Goal: Task Accomplishment & Management: Use online tool/utility

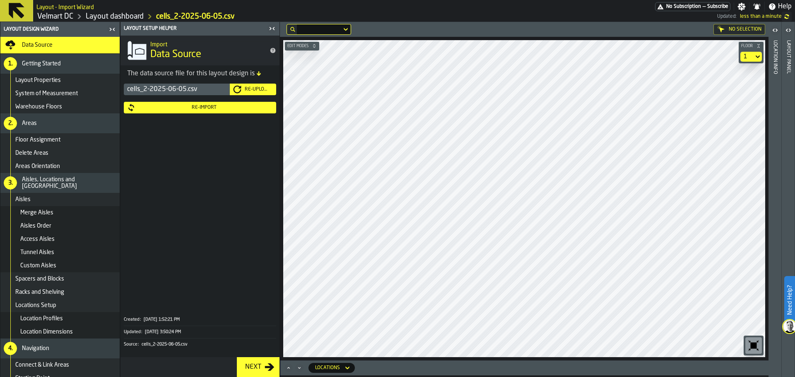
click at [229, 109] on div "Re-Import" at bounding box center [203, 108] width 137 height 6
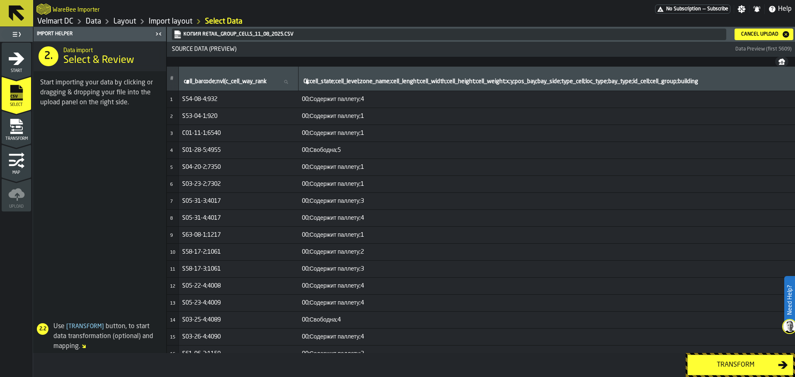
click at [381, 350] on td "00;Содержит паллету;3" at bounding box center [567, 354] width 537 height 17
click at [249, 143] on td "S01-28-5;4955" at bounding box center [239, 150] width 120 height 17
click at [234, 104] on td "S54-08-4;932" at bounding box center [239, 99] width 120 height 17
drag, startPoint x: 310, startPoint y: 275, endPoint x: 356, endPoint y: 284, distance: 46.8
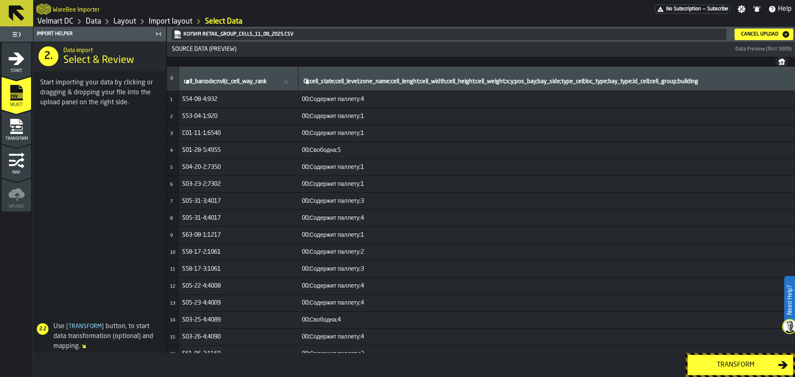
click at [284, 269] on span "S58-17-3;1061" at bounding box center [238, 269] width 113 height 7
click at [242, 275] on td "S58-17-3;1061" at bounding box center [239, 269] width 120 height 17
click at [207, 286] on span "S05-22-4;4008" at bounding box center [238, 286] width 113 height 7
click at [88, 327] on span "[ Transform ]" at bounding box center [85, 327] width 41 height 6
click at [84, 328] on span "[ Transform ]" at bounding box center [85, 327] width 41 height 6
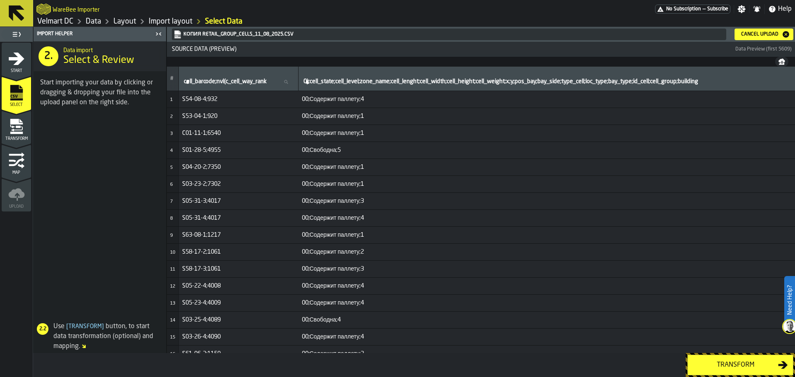
click at [728, 369] on div "Transform" at bounding box center [735, 365] width 85 height 10
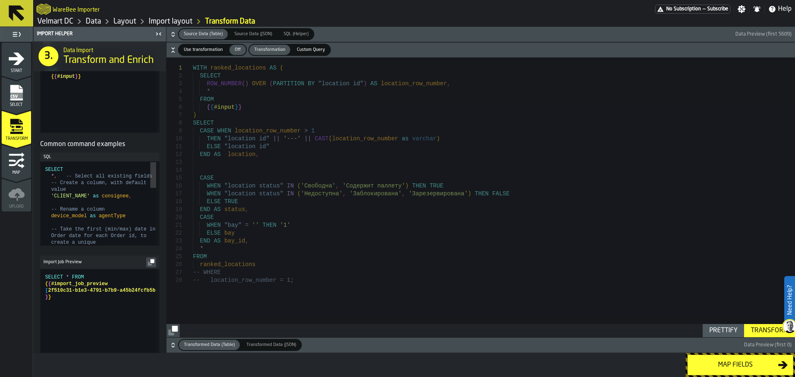
scroll to position [207, 0]
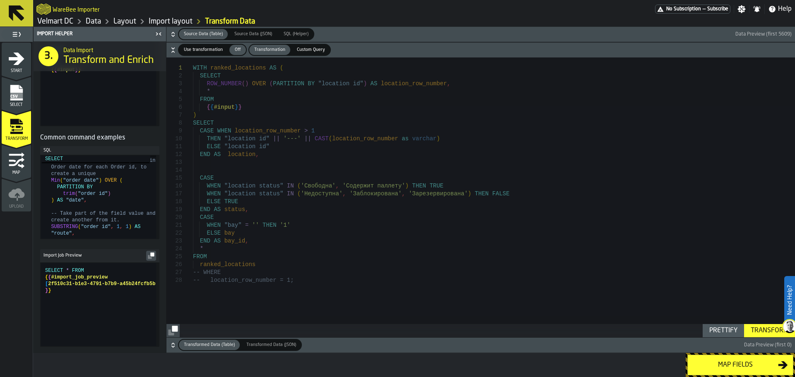
click at [304, 128] on div "WITH ranked_locations AS ( SELECT ROW_NUMBER ( ) OVER ( PARTITION BY "location …" at bounding box center [494, 198] width 602 height 280
click at [266, 91] on div "WITH ranked_locations AS ( SELECT ROW_NUMBER ( ) OVER ( PARTITION BY "location …" at bounding box center [494, 198] width 602 height 280
click at [234, 89] on div "WITH ranked_locations AS ( SELECT ROW_NUMBER ( ) OVER ( PARTITION BY "location …" at bounding box center [494, 198] width 602 height 280
click at [237, 84] on div "WITH ranked_locations AS ( SELECT ROW_NUMBER ( ) OVER ( PARTITION BY "location …" at bounding box center [494, 198] width 602 height 280
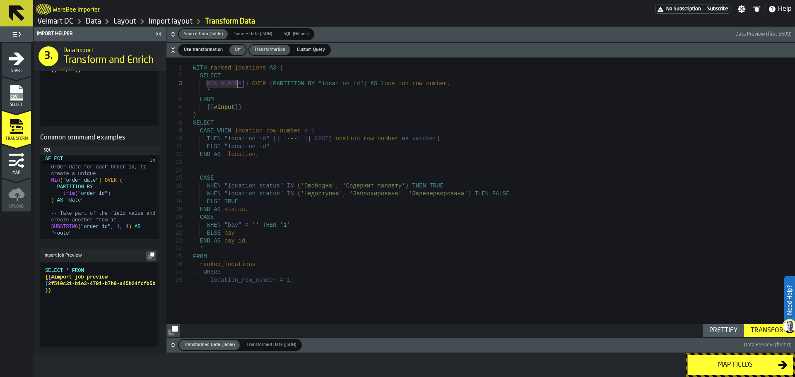
click at [264, 85] on div "WITH ranked_locations AS ( SELECT ROW_NUMBER ( ) OVER ( PARTITION BY "location …" at bounding box center [494, 198] width 602 height 280
click at [228, 93] on div "WITH ranked_locations AS ( SELECT ROW_NUMBER ( ) OVER ( PARTITION BY "location …" at bounding box center [494, 198] width 602 height 280
click at [232, 103] on div "WITH ranked_locations AS ( SELECT ROW_NUMBER ( ) OVER ( PARTITION BY "location …" at bounding box center [494, 198] width 602 height 280
click at [227, 109] on div "WITH ranked_locations AS ( SELECT ROW_NUMBER ( ) OVER ( PARTITION BY "location …" at bounding box center [494, 198] width 602 height 280
click at [225, 131] on div "WITH ranked_locations AS ( SELECT ROW_NUMBER ( ) OVER ( PARTITION BY "location …" at bounding box center [494, 198] width 602 height 280
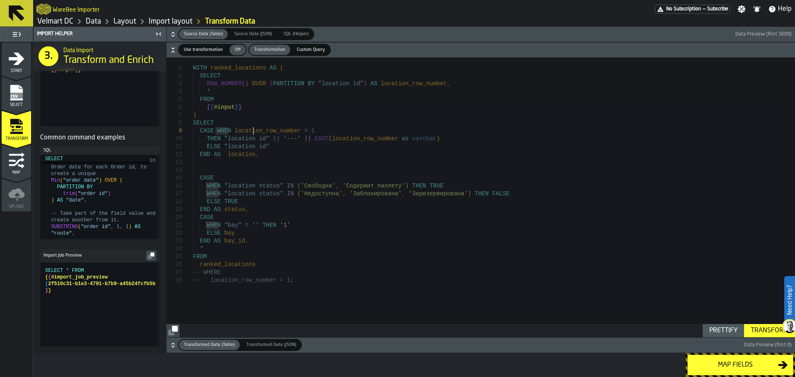
click at [254, 134] on div "WITH ranked_locations AS ( SELECT ROW_NUMBER ( ) OVER ( PARTITION BY "location …" at bounding box center [494, 198] width 602 height 280
click at [301, 133] on div "WITH ranked_locations AS ( SELECT ROW_NUMBER ( ) OVER ( PARTITION BY "location …" at bounding box center [494, 198] width 602 height 280
click at [244, 142] on div "WITH ranked_locations AS ( SELECT ROW_NUMBER ( ) OVER ( PARTITION BY "location …" at bounding box center [494, 198] width 602 height 280
click at [254, 148] on div "WITH ranked_locations AS ( SELECT ROW_NUMBER ( ) OVER ( PARTITION BY "location …" at bounding box center [494, 198] width 602 height 280
click at [275, 183] on div "WITH ranked_locations AS ( SELECT ROW_NUMBER ( ) OVER ( PARTITION BY "location …" at bounding box center [494, 198] width 602 height 280
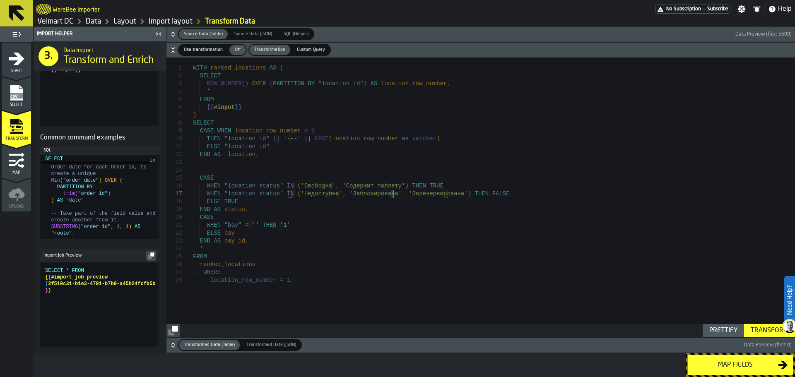
drag, startPoint x: 392, startPoint y: 194, endPoint x: 421, endPoint y: 195, distance: 29.0
click at [438, 194] on div "WITH ranked_locations AS ( SELECT ROW_NUMBER ( ) OVER ( PARTITION BY "location …" at bounding box center [494, 198] width 602 height 280
click at [392, 195] on div "WITH ranked_locations AS ( SELECT ROW_NUMBER ( ) OVER ( PARTITION BY "location …" at bounding box center [494, 198] width 602 height 280
click at [397, 196] on div "WITH ranked_locations AS ( SELECT ROW_NUMBER ( ) OVER ( PARTITION BY "location …" at bounding box center [494, 198] width 602 height 280
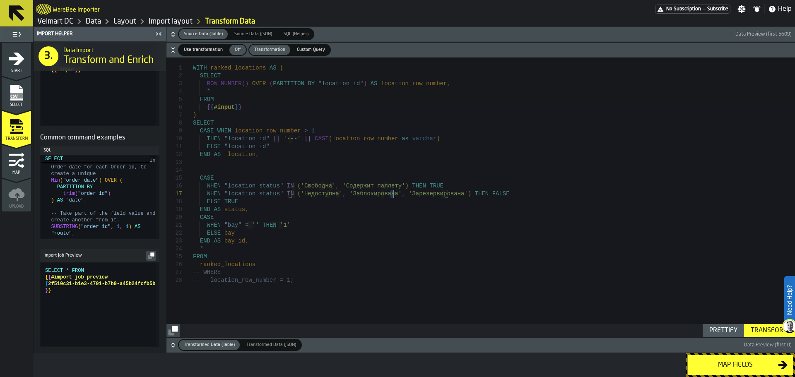
click at [419, 193] on div "WITH ranked_locations AS ( SELECT ROW_NUMBER ( ) OVER ( PARTITION BY "location …" at bounding box center [494, 198] width 602 height 280
click at [425, 183] on div "WITH ranked_locations AS ( SELECT ROW_NUMBER ( ) OVER ( PARTITION BY "location …" at bounding box center [494, 198] width 602 height 280
click at [432, 191] on div "WITH ranked_locations AS ( SELECT ROW_NUMBER ( ) OVER ( PARTITION BY "location …" at bounding box center [494, 198] width 602 height 280
drag, startPoint x: 444, startPoint y: 193, endPoint x: 391, endPoint y: 195, distance: 52.6
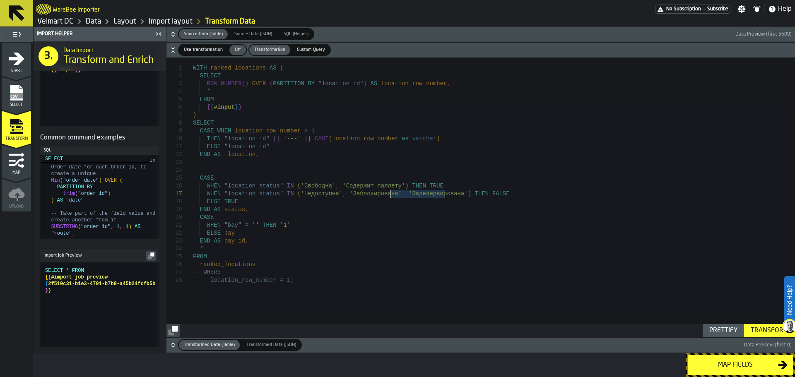
click at [391, 195] on div "WITH ranked_locations AS ( SELECT ROW_NUMBER ( ) OVER ( PARTITION BY "location …" at bounding box center [494, 198] width 602 height 280
click at [387, 188] on div "WITH ranked_locations AS ( SELECT ROW_NUMBER ( ) OVER ( PARTITION BY "location …" at bounding box center [494, 198] width 602 height 280
click at [360, 193] on div "WITH ranked_locations AS ( SELECT ROW_NUMBER ( ) OVER ( PARTITION BY "location …" at bounding box center [494, 198] width 602 height 280
click at [249, 217] on div "WITH ranked_locations AS ( SELECT ROW_NUMBER ( ) OVER ( PARTITION BY "location …" at bounding box center [494, 198] width 602 height 280
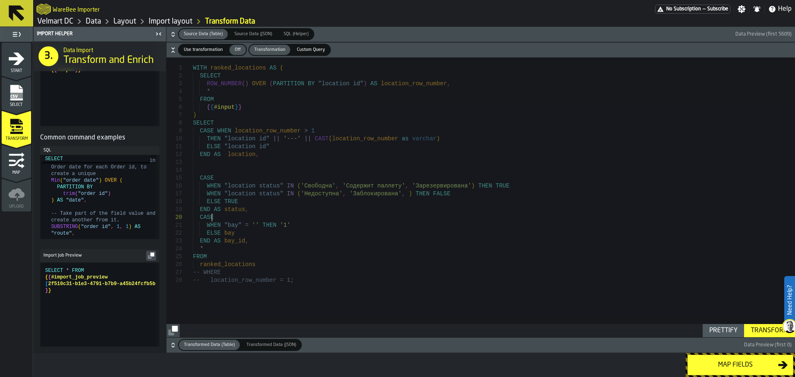
click at [225, 234] on div "WITH ranked_locations AS ( SELECT ROW_NUMBER ( ) OVER ( PARTITION BY "location …" at bounding box center [494, 198] width 602 height 280
click at [231, 248] on div "WITH ranked_locations AS ( SELECT ROW_NUMBER ( ) OVER ( PARTITION BY "location …" at bounding box center [494, 198] width 602 height 280
click at [233, 264] on div "WITH ranked_locations AS ( SELECT ROW_NUMBER ( ) OVER ( PARTITION BY "location …" at bounding box center [494, 198] width 602 height 280
type textarea "**********"
click at [21, 105] on span "Select" at bounding box center [16, 105] width 29 height 5
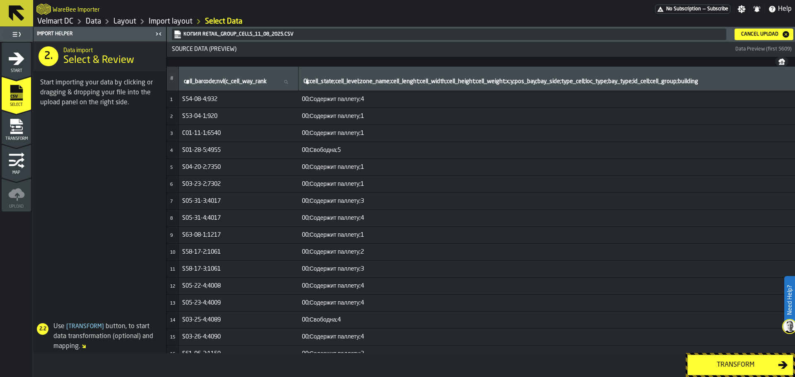
click at [762, 35] on div "Cancel Upload" at bounding box center [760, 34] width 44 height 6
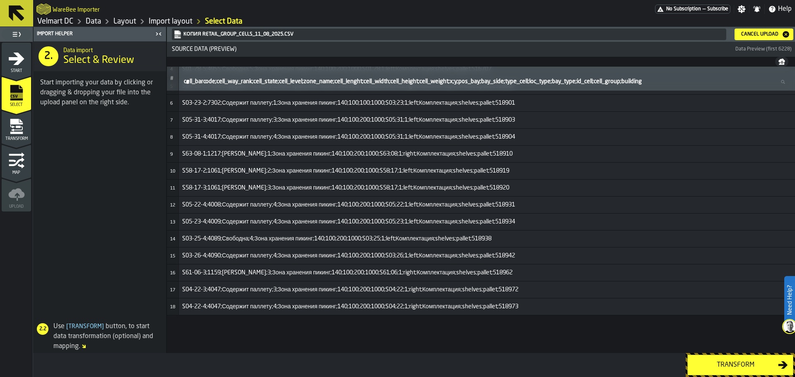
scroll to position [0, 0]
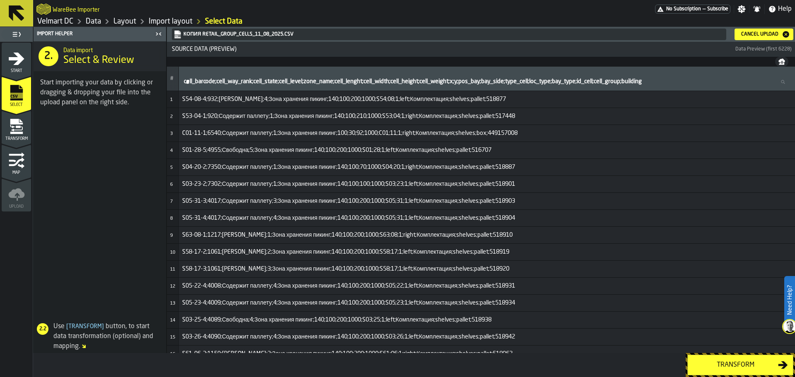
click at [762, 35] on div "Cancel Upload" at bounding box center [760, 34] width 44 height 6
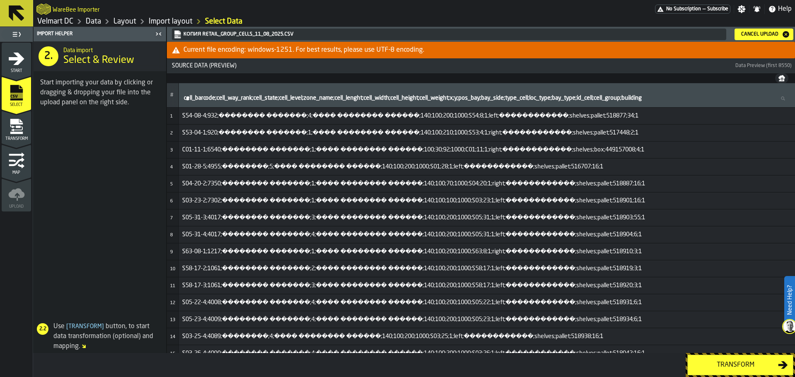
drag, startPoint x: 752, startPoint y: 35, endPoint x: 725, endPoint y: 13, distance: 34.7
click at [752, 35] on div "Cancel Upload" at bounding box center [760, 34] width 44 height 6
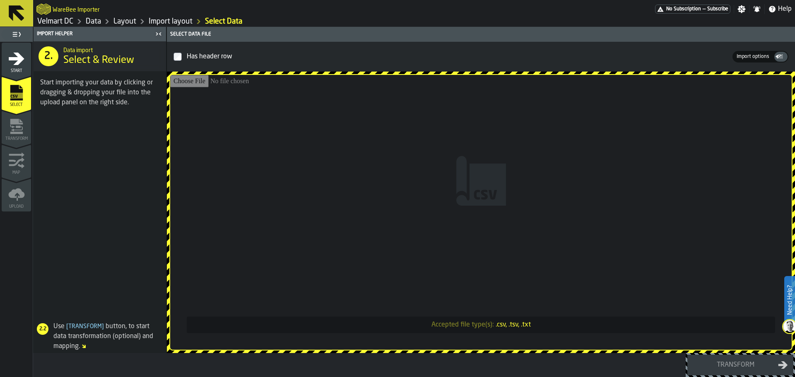
type input "**********"
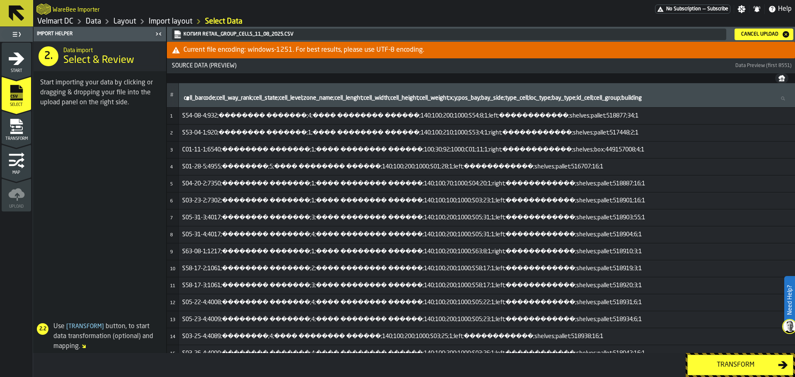
click at [749, 36] on div "Cancel Upload" at bounding box center [760, 34] width 44 height 6
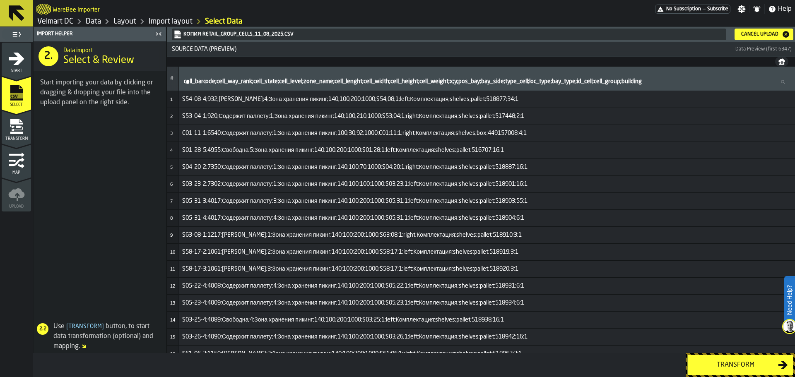
click at [720, 356] on button "Transform" at bounding box center [740, 365] width 106 height 21
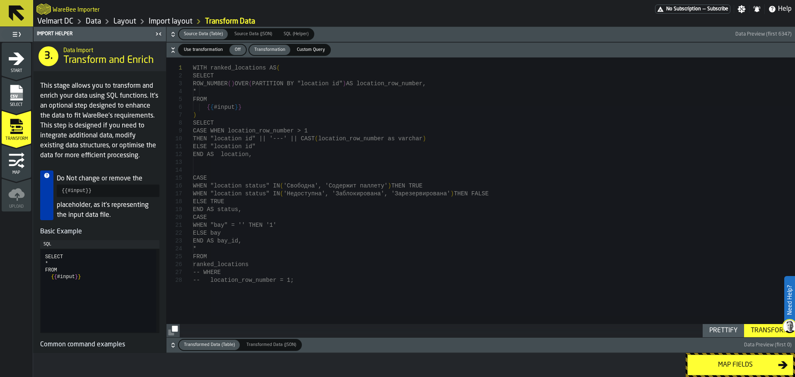
click at [719, 368] on div "Map fields" at bounding box center [735, 365] width 85 height 10
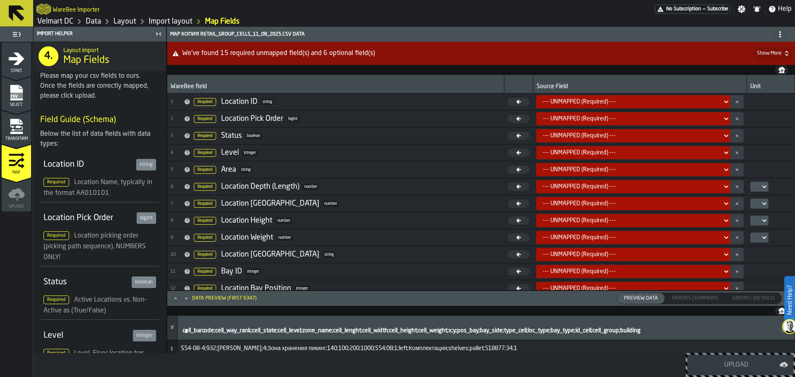
click at [564, 96] on div "--- UNMAPPED (Required) ---" at bounding box center [633, 101] width 194 height 13
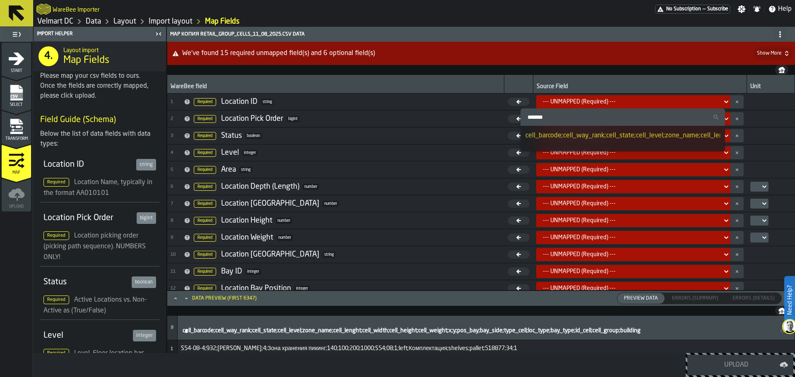
click at [580, 134] on div "cell_barcode;cell_way_rank;cell_state;cell_level;zone_name;cell_lenght;cell_wid…" at bounding box center [794, 136] width 536 height 10
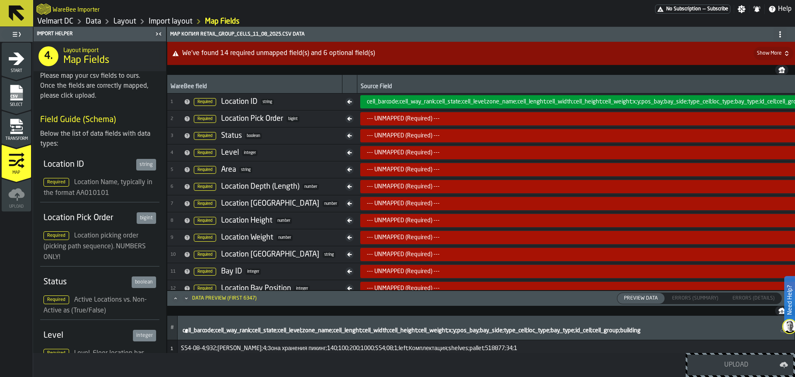
click at [24, 63] on icon "menu Start" at bounding box center [16, 59] width 17 height 17
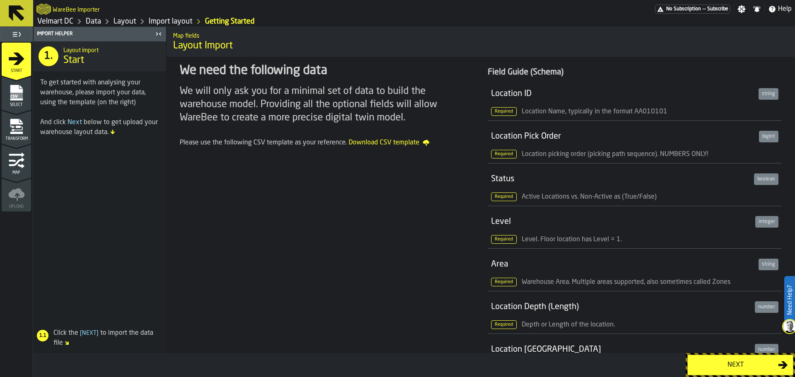
click at [15, 95] on rect "menu Select" at bounding box center [16, 96] width 12 height 6
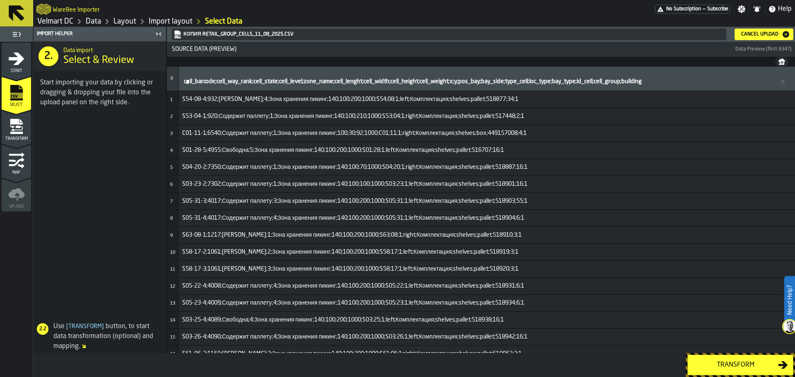
click at [380, 132] on span "C01-11-1;6540;Содержит паллету;1;Зона хранения пикинг;100;30;92;1000;C01;11;1;r…" at bounding box center [487, 133] width 610 height 7
click at [359, 123] on td "S53-04-1;920;Содержит паллету;1;Зона хранения пикинг;140;100;210;1000;S53;04;1;…" at bounding box center [487, 116] width 617 height 17
click at [372, 127] on td "C01-11-1;6540;Содержит паллету;1;Зона хранения пикинг;100;30;92;1000;C01;11;1;r…" at bounding box center [487, 133] width 617 height 17
drag, startPoint x: 217, startPoint y: 112, endPoint x: 247, endPoint y: 116, distance: 30.9
click at [245, 116] on td "S53-04-1;920;Содержит паллету;1;Зона хранения пикинг;140;100;210;1000;S53;04;1;…" at bounding box center [487, 116] width 617 height 17
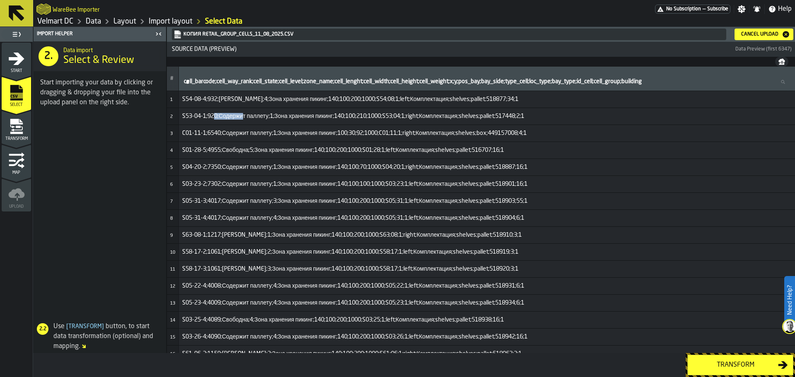
click at [217, 115] on span "S53-04-1;920;Содержит паллету;1;Зона хранения пикинг;140;100;210;1000;S53;04;1;…" at bounding box center [487, 116] width 610 height 7
click at [219, 116] on span "S53-04-1;920;Содержит паллету;1;Зона хранения пикинг;140;100;210;1000;S53;04;1;…" at bounding box center [487, 116] width 610 height 7
drag, startPoint x: 207, startPoint y: 82, endPoint x: 215, endPoint y: 84, distance: 9.0
click at [215, 84] on label "cell_barcode;cell_way_rank;cell_state;cell_level;zone_name;cell_lenght;cell_wid…" at bounding box center [487, 82] width 610 height 11
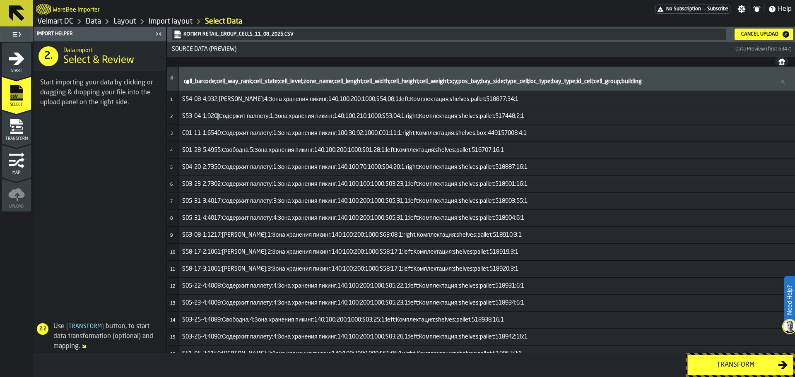
click at [215, 84] on input "cell_barcode;cell_way_rank;cell_state;cell_level;zone_name;cell_lenght;cell_wid…" at bounding box center [487, 82] width 610 height 11
click at [207, 132] on span "C01-11-1;6540;Содержит паллету;1;Зона хранения пикинг;100;30;92;1000;C01;11;1;r…" at bounding box center [487, 133] width 610 height 7
drag, startPoint x: 320, startPoint y: 353, endPoint x: 282, endPoint y: 350, distance: 37.8
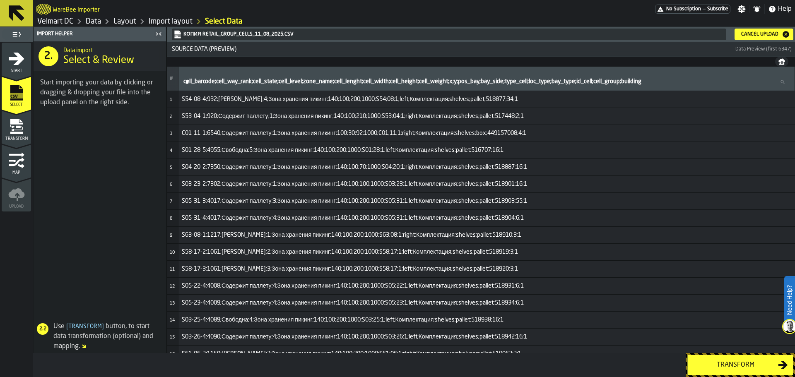
click at [282, 350] on div "Import Helper 2. Data import Select & Review Start importing your data by click…" at bounding box center [414, 202] width 762 height 350
click at [209, 101] on span "S54-08-4;932;[PERSON_NAME];4;Зона хранения пикинг;140;100;200;1000;S54;08;1;lef…" at bounding box center [487, 99] width 610 height 7
click at [217, 101] on span "S54-08-4;932;[PERSON_NAME];4;Зона хранения пикинг;140;100;200;1000;S54;08;1;lef…" at bounding box center [487, 99] width 610 height 7
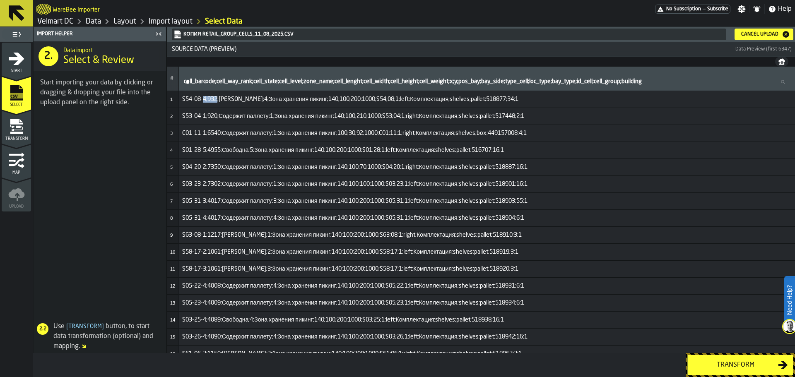
click at [217, 101] on span "S54-08-4;932;[PERSON_NAME];4;Зона хранения пикинг;140;100;200;1000;S54;08;1;lef…" at bounding box center [487, 99] width 610 height 7
click at [221, 102] on span "S54-08-4;932;[PERSON_NAME];4;Зона хранения пикинг;140;100;200;1000;S54;08;1;lef…" at bounding box center [487, 99] width 610 height 7
click at [230, 102] on span "S54-08-4;932;[PERSON_NAME];4;Зона хранения пикинг;140;100;200;1000;S54;08;1;lef…" at bounding box center [487, 99] width 610 height 7
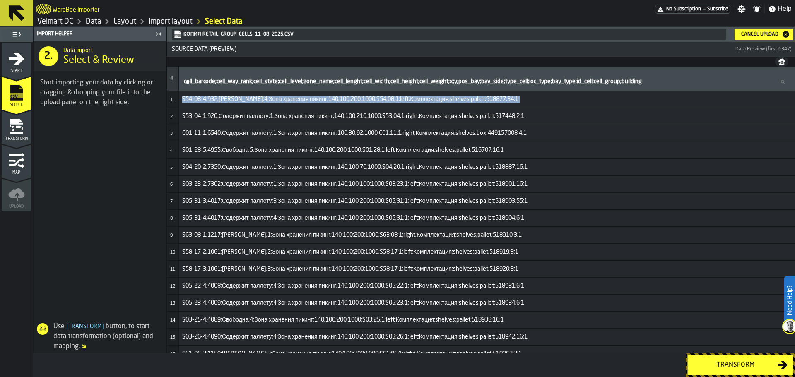
click at [231, 102] on span "S54-08-4;932;[PERSON_NAME];4;Зона хранения пикинг;140;100;200;1000;S54;08;1;lef…" at bounding box center [487, 99] width 610 height 7
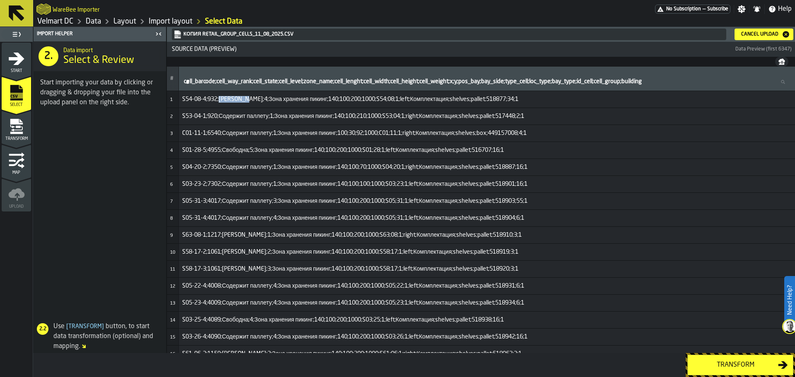
click at [231, 102] on span "S54-08-4;932;[PERSON_NAME];4;Зона хранения пикинг;140;100;200;1000;S54;08;1;lef…" at bounding box center [487, 99] width 610 height 7
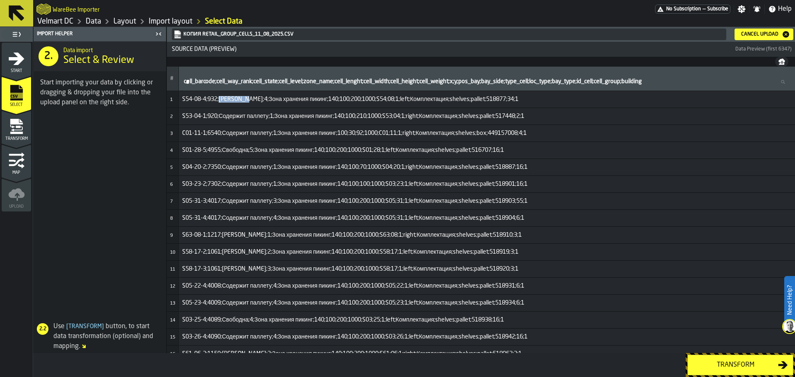
click at [231, 102] on span "S54-08-4;932;[PERSON_NAME];4;Зона хранения пикинг;140;100;200;1000;S54;08;1;lef…" at bounding box center [487, 99] width 610 height 7
click at [224, 97] on span "S54-08-4;932;[PERSON_NAME];4;Зона хранения пикинг;140;100;200;1000;S54;08;1;lef…" at bounding box center [487, 99] width 610 height 7
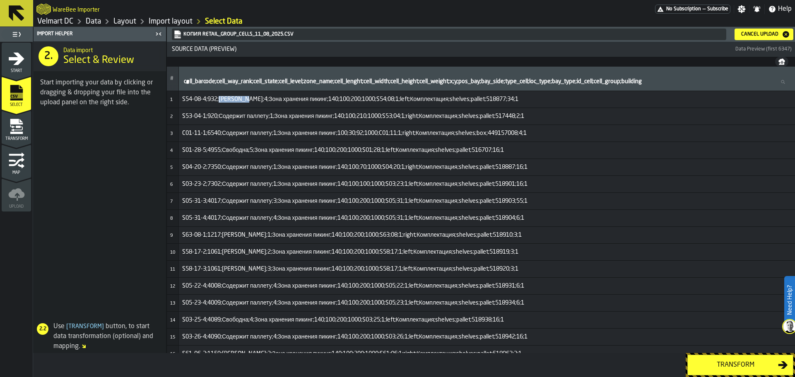
click at [224, 97] on span "S54-08-4;932;[PERSON_NAME];4;Зона хранения пикинг;140;100;200;1000;S54;08;1;lef…" at bounding box center [487, 99] width 610 height 7
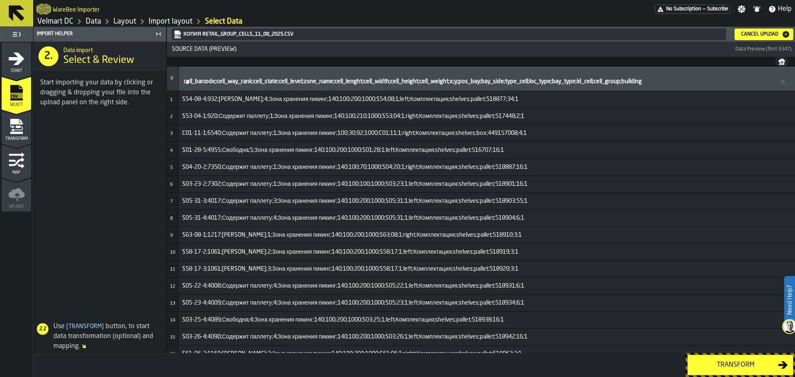
click at [241, 113] on span "S53-04-1;920;Содержит паллету;1;Зона хранения пикинг;140;100;210;1000;S53;04;1;…" at bounding box center [487, 116] width 610 height 7
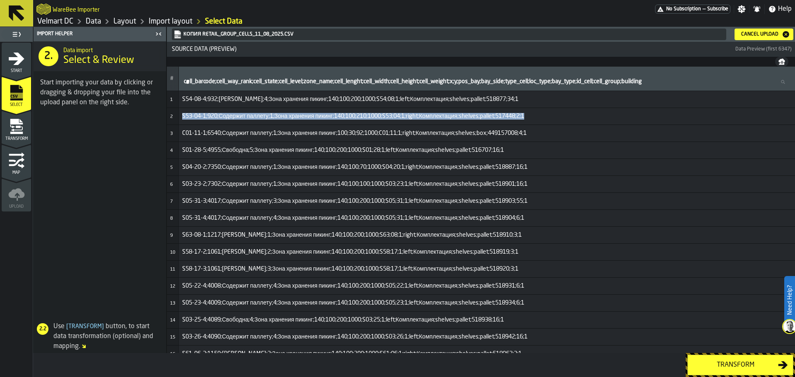
click at [241, 113] on span "S53-04-1;920;Содержит паллету;1;Зона хранения пикинг;140;100;210;1000;S53;04;1;…" at bounding box center [487, 116] width 610 height 7
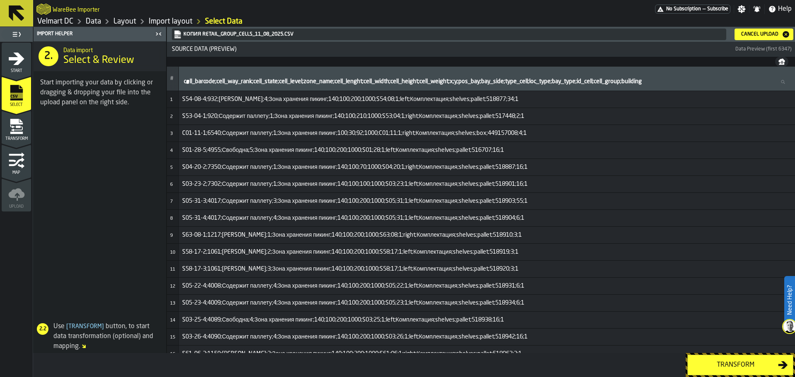
click at [253, 131] on span "C01-11-1;6540;Содержит паллету;1;Зона хранения пикинг;100;30;92;1000;C01;11;1;r…" at bounding box center [487, 133] width 610 height 7
click at [255, 152] on span "S01-28-5;4955;Свободна;5;Зона хранения пикинг;140;100;200;1000;S01;28;1;left;Ко…" at bounding box center [487, 150] width 610 height 7
click at [215, 83] on label "cell_barcode;cell_way_rank;cell_state;cell_level;zone_name;cell_lenght;cell_wid…" at bounding box center [487, 82] width 610 height 11
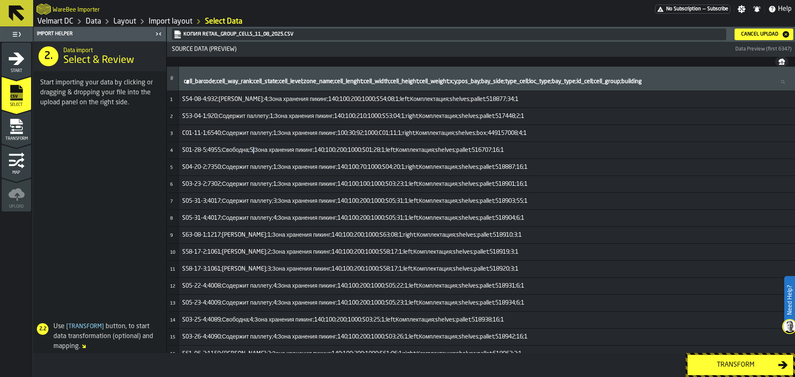
click at [215, 83] on input "cell_barcode;cell_way_rank;cell_state;cell_level;zone_name;cell_lenght;cell_wid…" at bounding box center [487, 82] width 610 height 11
click at [241, 122] on td "S53-04-1;920;Содержит паллету;1;Зона хранения пикинг;140;100;210;1000;S53;04;1;…" at bounding box center [486, 116] width 617 height 17
click at [756, 40] on button "Cancel Upload" at bounding box center [764, 35] width 59 height 12
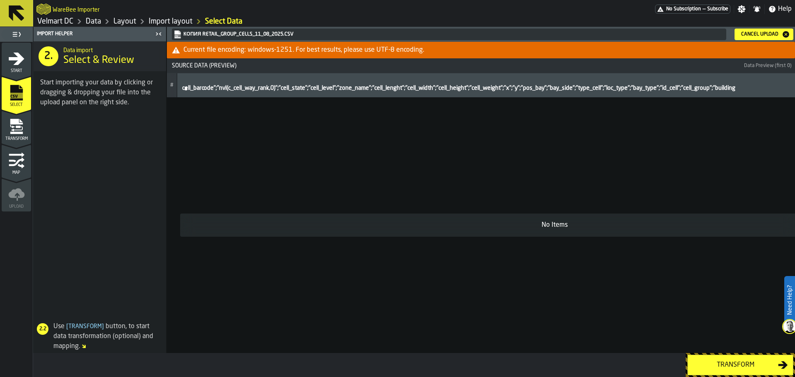
click at [759, 36] on div "Cancel Upload" at bounding box center [760, 34] width 44 height 6
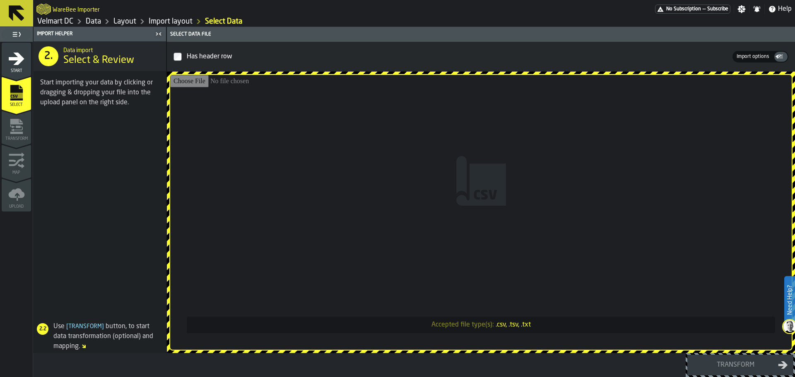
type input "**********"
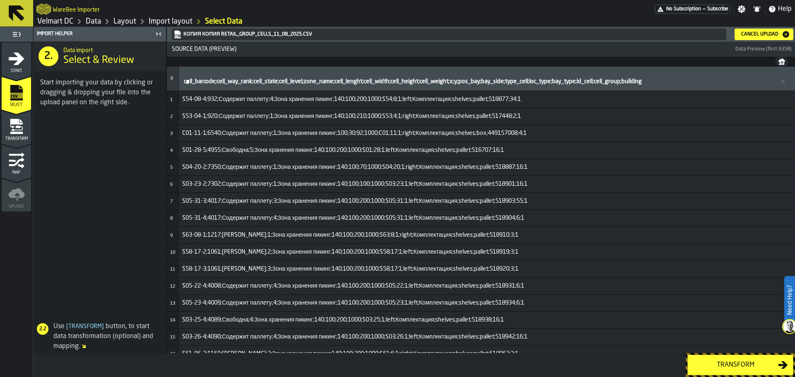
click at [310, 152] on span "S01-28-5;4955;Свободна;5;Зона хранения пикинг;140;100;200;1000;S01;28;1;left;Ко…" at bounding box center [487, 150] width 610 height 7
click at [283, 143] on td "S01-28-5;4955;Свободна;5;Зона хранения пикинг;140;100;200;1000;S01;28;1;left;Ко…" at bounding box center [487, 150] width 617 height 17
click at [292, 151] on span "S01-28-5;4955;Свободна;5;Зона хранения пикинг;140;100;200;1000;S01;28;1;left;Ко…" at bounding box center [487, 150] width 610 height 7
click at [307, 152] on span "S01-28-5;4955;Свободна;5;Зона хранения пикинг;140;100;200;1000;S01;28;1;left;Ко…" at bounding box center [487, 150] width 610 height 7
click at [268, 150] on span "S01-28-5;4955;Свободна;5;Зона хранения пикинг;140;100;200;1000;S01;28;1;left;Ко…" at bounding box center [487, 150] width 610 height 7
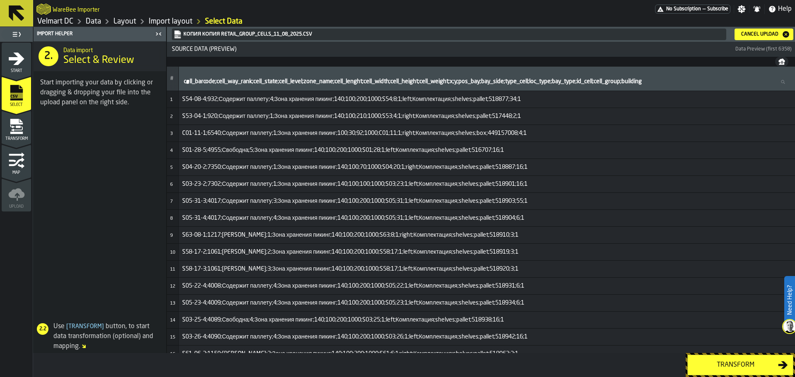
click at [287, 152] on span "S01-28-5;4955;Свободна;5;Зона хранения пикинг;140;100;200;1000;S01;28;1;left;Ко…" at bounding box center [487, 150] width 610 height 7
click at [246, 152] on span "S01-28-5;4955;Свободна;5;Зона хранения пикинг;140;100;200;1000;S01;28;1;left;Ко…" at bounding box center [487, 150] width 610 height 7
click at [267, 157] on td "S01-28-5;4955;Свободна;5;Зона хранения пикинг;140;100;200;1000;S01;28;1;left;Ко…" at bounding box center [487, 150] width 617 height 17
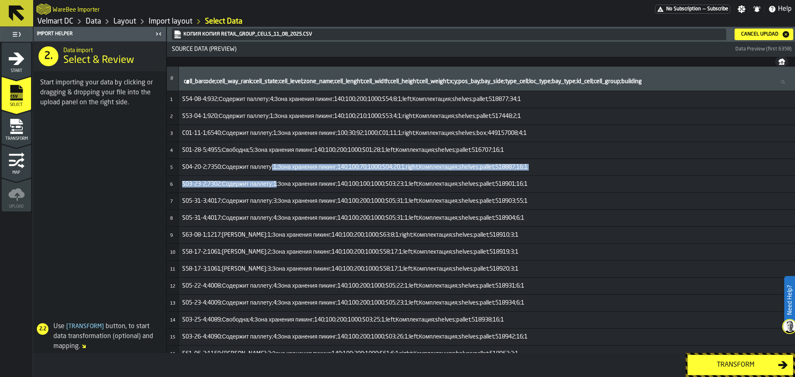
drag, startPoint x: 275, startPoint y: 179, endPoint x: 282, endPoint y: 192, distance: 14.1
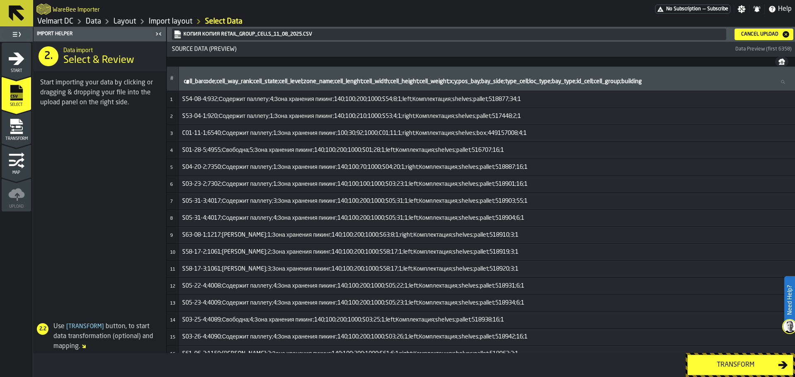
click at [293, 203] on span "S05-31-3;4017;Содержит паллету;3;Зона хранения пикинг;140;100;200;1000;S05;31;1…" at bounding box center [487, 201] width 610 height 7
click at [711, 359] on button "Transform" at bounding box center [740, 365] width 106 height 21
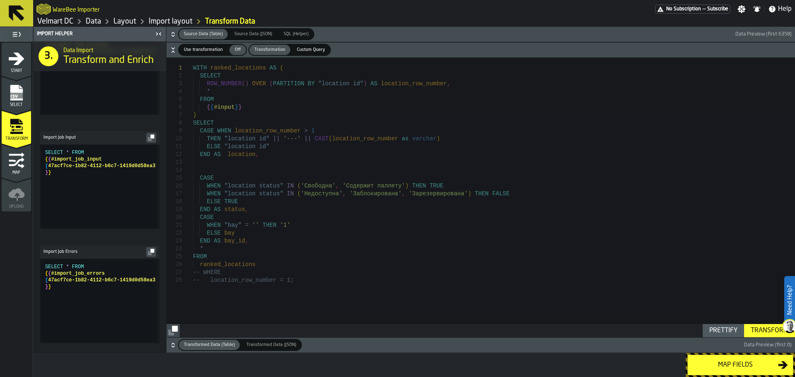
scroll to position [408, 0]
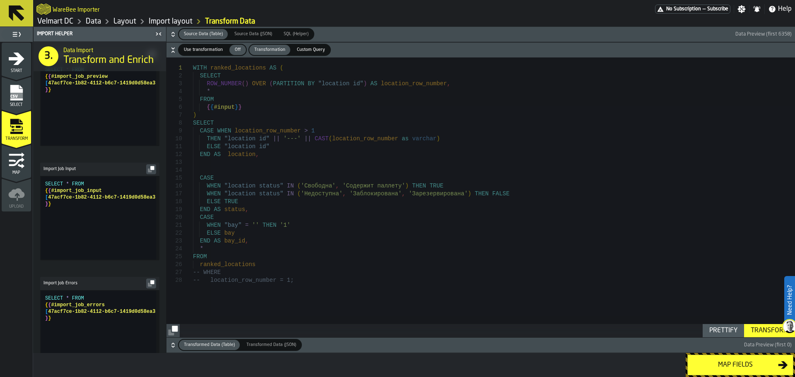
click at [261, 347] on span "Transformed Data (JSON)" at bounding box center [271, 345] width 56 height 7
click at [216, 344] on span "Transformed Data (Table)" at bounding box center [210, 345] width 58 height 7
click at [242, 36] on span "Source Data (JSON)" at bounding box center [253, 34] width 44 height 7
click at [287, 35] on span "SQL (Helper)" at bounding box center [295, 34] width 31 height 7
click at [191, 35] on span "Source Data (Table)" at bounding box center [204, 34] width 46 height 7
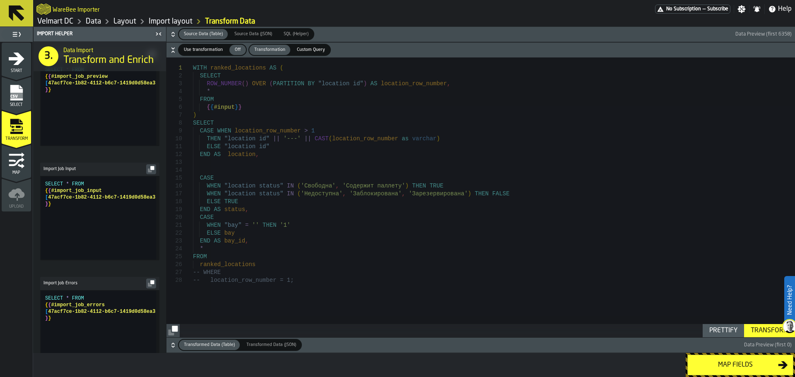
click at [202, 49] on span "Use transformation" at bounding box center [204, 49] width 46 height 7
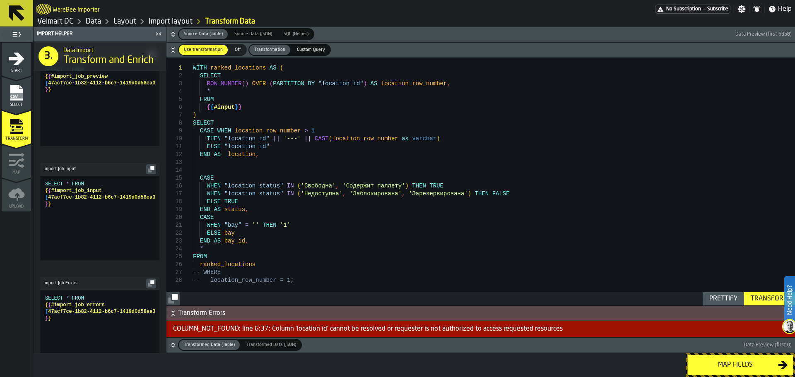
click at [710, 304] on button "Prettify" at bounding box center [723, 298] width 41 height 13
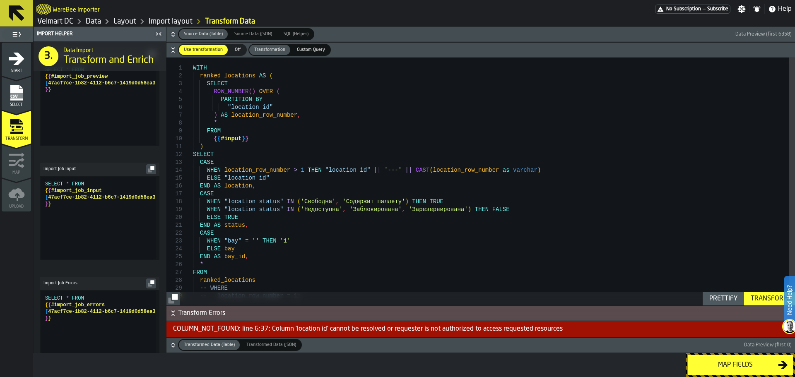
scroll to position [0, 0]
drag, startPoint x: 391, startPoint y: 211, endPoint x: 445, endPoint y: 213, distance: 54.3
click at [445, 213] on div "ranked_locations AS ( SELECT ROW_NUMBER ( ) OVER ( PARTITION BY "location id" )…" at bounding box center [494, 189] width 602 height 263
click at [390, 200] on div "ranked_locations AS ( SELECT ROW_NUMBER ( ) OVER ( PARTITION BY "location id" )…" at bounding box center [494, 189] width 602 height 263
click at [388, 201] on div "ranked_locations AS ( SELECT ROW_NUMBER ( ) OVER ( PARTITION BY "location id" )…" at bounding box center [494, 189] width 602 height 263
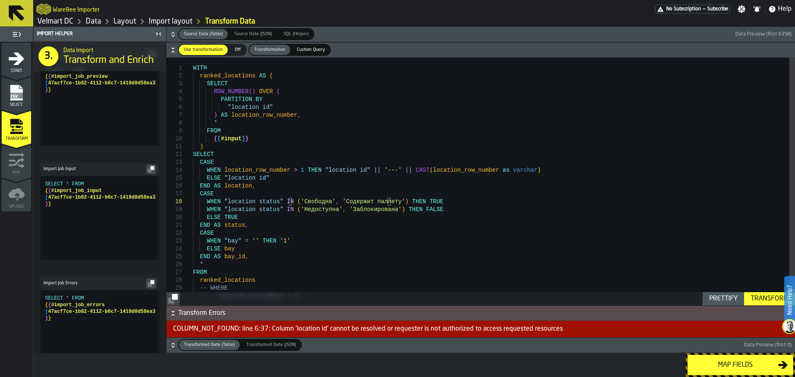
scroll to position [55, 0]
click at [355, 227] on div "ranked_locations AS ( SELECT ROW_NUMBER ( ) OVER ( PARTITION BY "location id" )…" at bounding box center [494, 189] width 602 height 263
click at [332, 201] on div "ranked_locations AS ( SELECT ROW_NUMBER ( ) OVER ( PARTITION BY "location id" )…" at bounding box center [494, 189] width 602 height 263
click at [195, 330] on div "COLUMN_NOT_FOUND: line 6:37: Column 'location id' cannot be resolved or request…" at bounding box center [480, 329] width 629 height 17
click at [190, 316] on span "Transform Errors" at bounding box center [485, 314] width 615 height 10
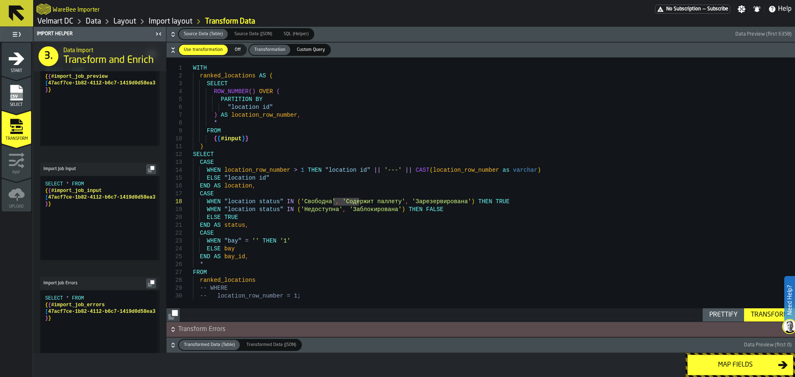
click at [202, 328] on span "Transform Errors" at bounding box center [485, 330] width 615 height 10
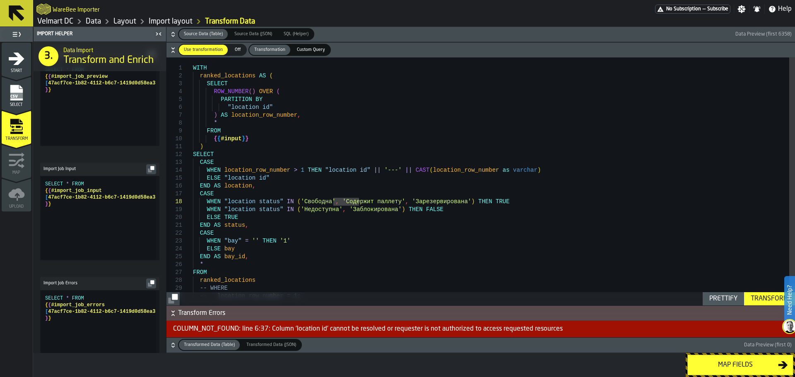
type textarea "**********"
click at [238, 109] on div "ranked_locations AS ( SELECT ROW_NUMBER ( ) OVER ( PARTITION BY "location id" )…" at bounding box center [494, 189] width 602 height 263
click at [237, 109] on div "ranked_locations AS ( SELECT ROW_NUMBER ( ) OVER ( PARTITION BY "location id" )…" at bounding box center [494, 189] width 602 height 263
click at [257, 110] on div "ranked_locations AS ( SELECT ROW_NUMBER ( ) OVER ( PARTITION BY "location id" )…" at bounding box center [494, 189] width 602 height 263
click at [261, 110] on div "ranked_locations AS ( SELECT ROW_NUMBER ( ) OVER ( PARTITION BY "location id" )…" at bounding box center [494, 189] width 602 height 263
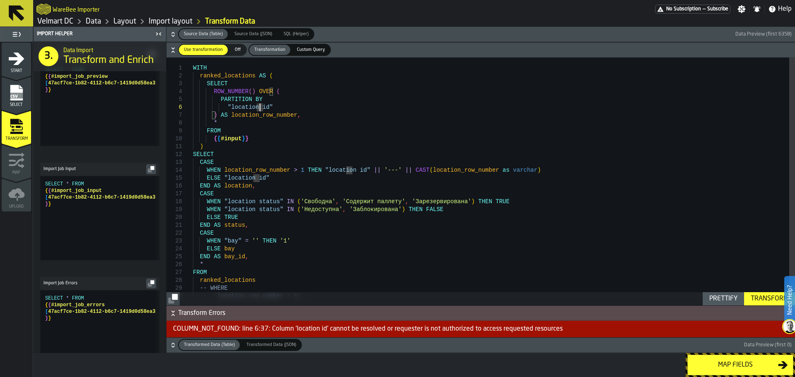
click at [14, 105] on span "Select" at bounding box center [16, 105] width 29 height 5
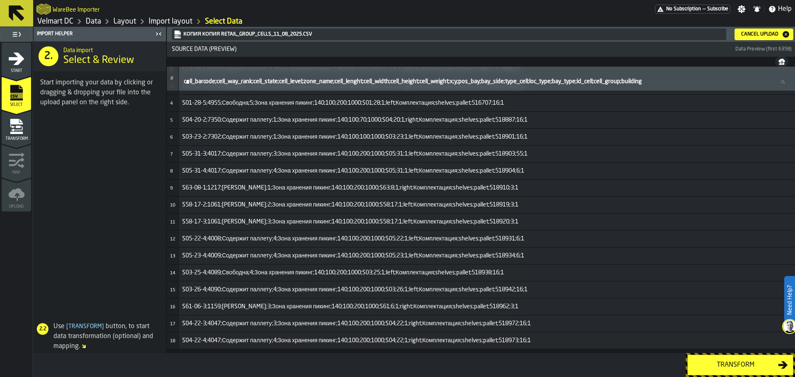
scroll to position [0, 0]
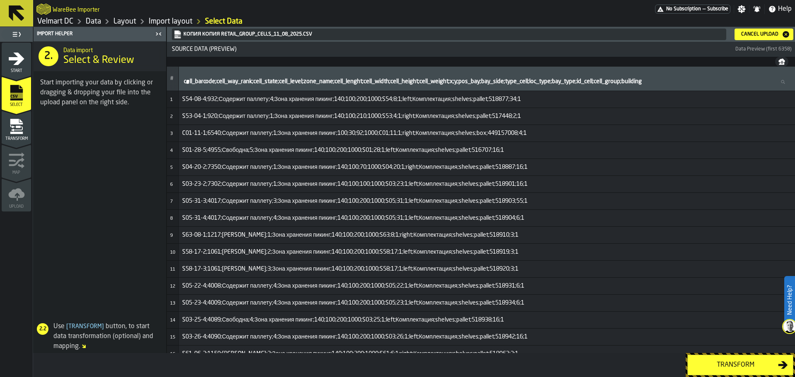
click at [764, 30] on div "Cancel Upload" at bounding box center [764, 34] width 52 height 8
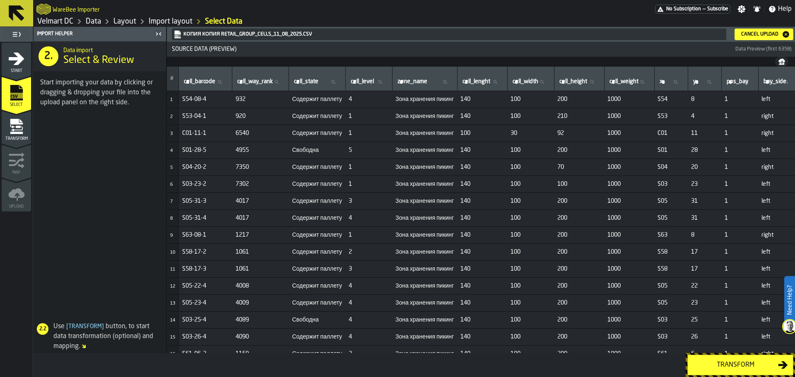
click at [20, 128] on icon "menu Transform" at bounding box center [16, 126] width 17 height 17
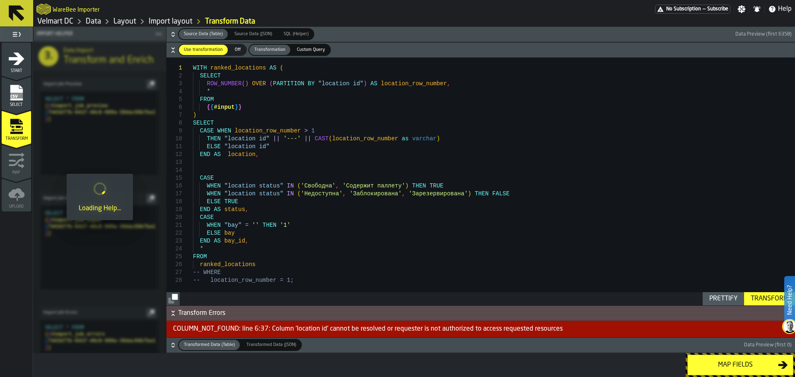
click at [24, 98] on icon "menu Select" at bounding box center [16, 92] width 17 height 17
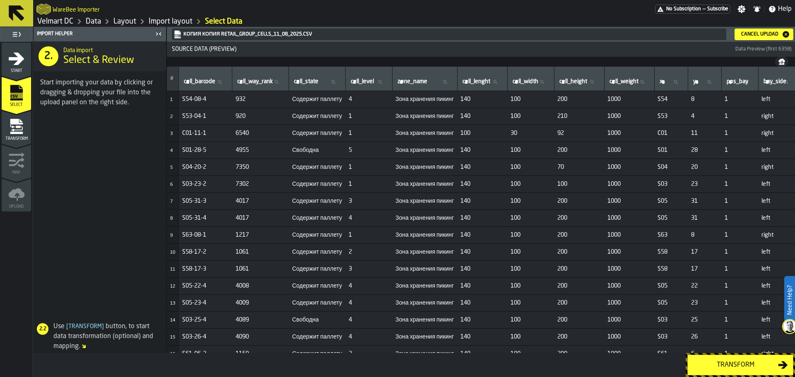
click at [719, 362] on div "Transform" at bounding box center [735, 365] width 85 height 10
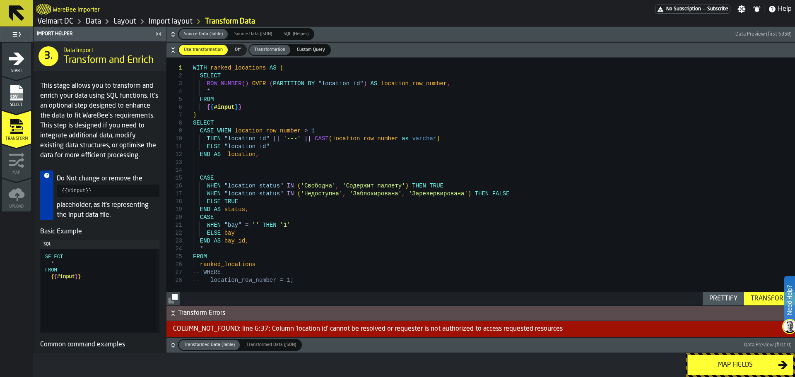
click at [285, 331] on div "COLUMN_NOT_FOUND: line 6:37: Column 'location id' cannot be resolved or request…" at bounding box center [480, 329] width 629 height 17
click at [22, 93] on icon "menu Select" at bounding box center [16, 92] width 17 height 17
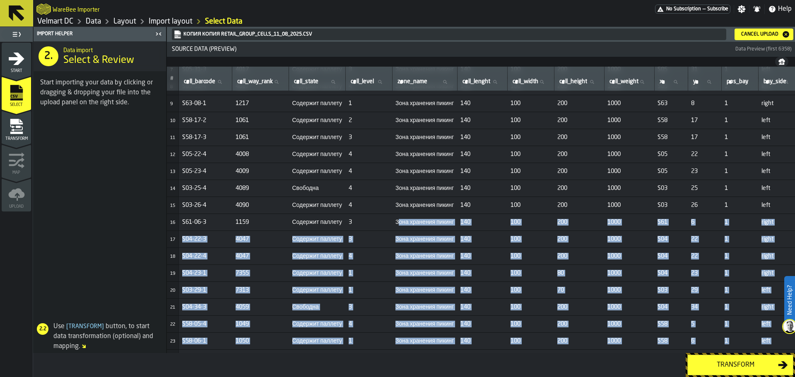
scroll to position [218, 0]
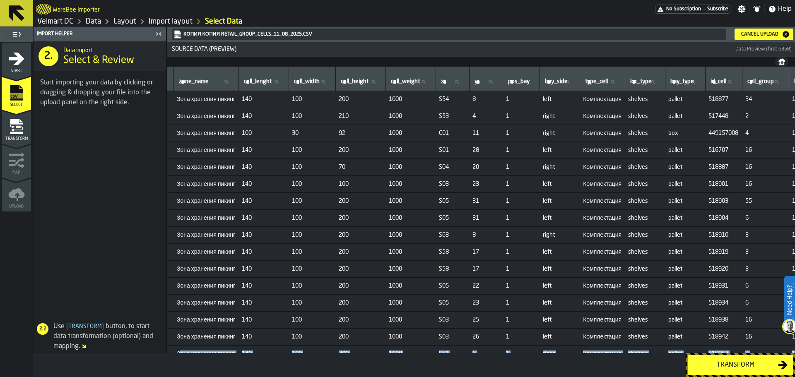
scroll to position [0, 292]
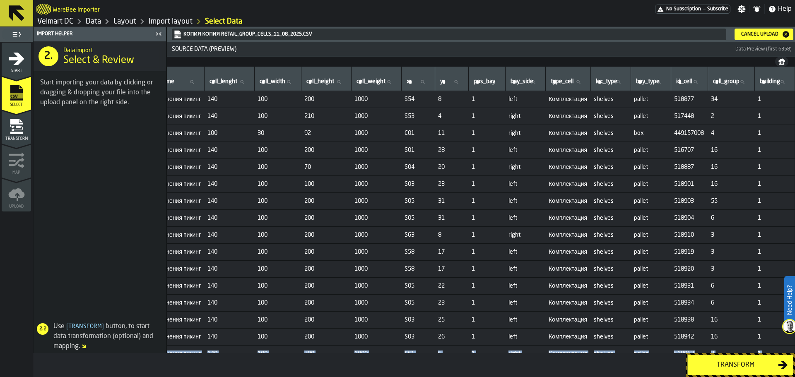
click at [678, 80] on label "id_cell id_cell" at bounding box center [690, 82] width 30 height 11
click at [678, 80] on input "id_cell id_cell" at bounding box center [690, 82] width 30 height 11
click at [682, 106] on td "518877" at bounding box center [689, 99] width 37 height 17
click at [726, 365] on div "Transform" at bounding box center [735, 365] width 85 height 10
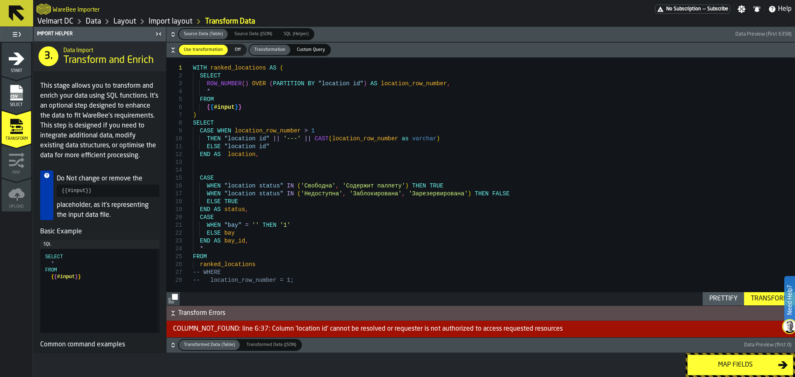
type textarea "**********"
click at [224, 113] on div "WITH ranked_locations AS ( SELECT ROW_NUMBER ( ) OVER ( PARTITION BY "location …" at bounding box center [494, 182] width 602 height 248
click at [325, 84] on div "WITH ranked_locations AS ( SELECT ROW_NUMBER ( ) OVER ( PARTITION BY "location …" at bounding box center [494, 182] width 602 height 248
click at [314, 85] on div "WITH ranked_locations AS ( SELECT ROW_NUMBER ( ) OVER ( PARTITION BY "location …" at bounding box center [494, 182] width 602 height 248
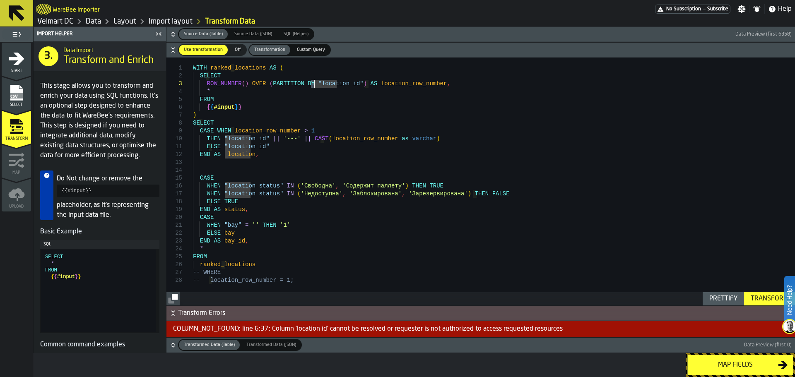
click at [314, 88] on div "WITH ranked_locations AS ( SELECT ROW_NUMBER ( ) OVER ( PARTITION BY "location …" at bounding box center [494, 182] width 602 height 248
drag, startPoint x: 312, startPoint y: 85, endPoint x: 347, endPoint y: 86, distance: 35.2
click at [347, 86] on div "WITH ranked_locations AS ( SELECT ROW_NUMBER ( ) OVER ( PARTITION BY "location …" at bounding box center [494, 182] width 602 height 248
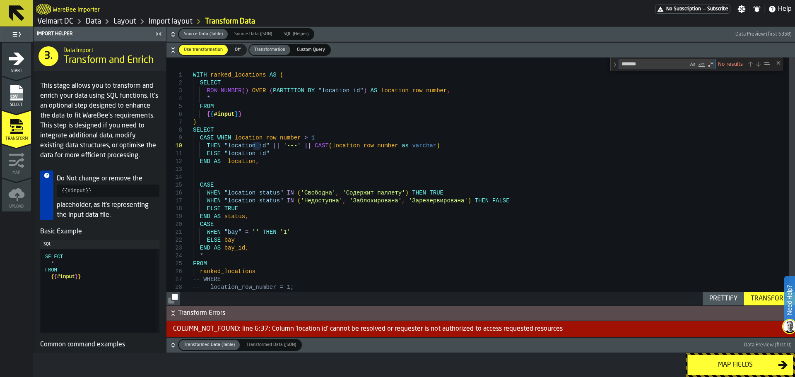
type textarea "*******"
drag, startPoint x: 341, startPoint y: 94, endPoint x: 335, endPoint y: 94, distance: 6.2
click at [341, 94] on div "WITH ranked_locations AS ( SELECT ROW_NUMBER ( ) OVER ( PARTITION BY "location …" at bounding box center [494, 185] width 602 height 254
drag, startPoint x: 312, startPoint y: 92, endPoint x: 346, endPoint y: 93, distance: 34.0
click at [346, 93] on div "WITH ranked_locations AS ( SELECT ROW_NUMBER ( ) OVER ( PARTITION BY "location …" at bounding box center [494, 185] width 602 height 254
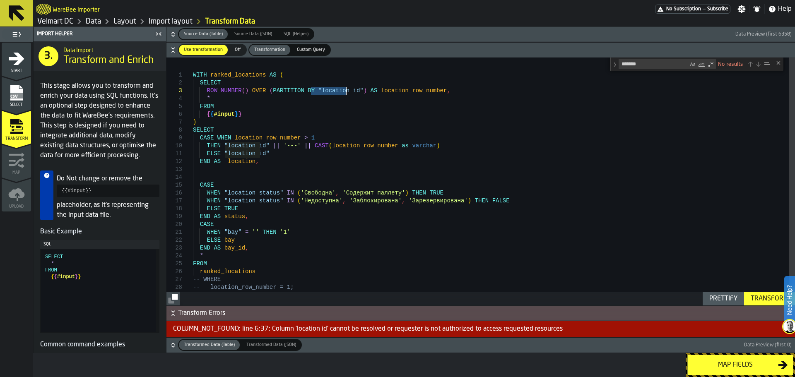
scroll to position [16, 0]
click at [328, 150] on div "WITH ranked_locations AS ( SELECT ROW_NUMBER ( ) OVER ( PARTITION BY " id_cell …" at bounding box center [494, 185] width 602 height 254
drag, startPoint x: 227, startPoint y: 147, endPoint x: 259, endPoint y: 148, distance: 31.9
click at [259, 148] on div "WITH ranked_locations AS ( SELECT ROW_NUMBER ( ) OVER ( PARTITION BY " id_cell …" at bounding box center [494, 185] width 602 height 254
click at [325, 91] on div "WITH ranked_locations AS ( SELECT ROW_NUMBER ( ) OVER ( PARTITION BY " id_cell …" at bounding box center [494, 185] width 602 height 254
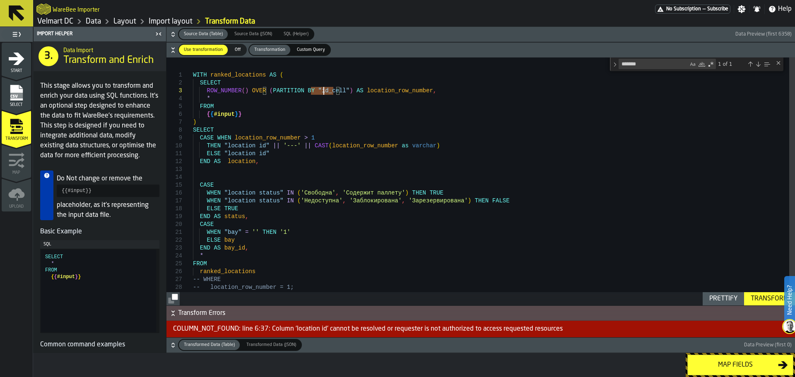
click at [311, 92] on div "WITH ranked_locations AS ( SELECT ROW_NUMBER ( ) OVER ( PARTITION BY " id_cell …" at bounding box center [494, 185] width 602 height 254
drag, startPoint x: 225, startPoint y: 147, endPoint x: 259, endPoint y: 148, distance: 34.4
click at [259, 148] on div "WITH ranked_locations AS ( SELECT ROW_NUMBER ( ) OVER ( PARTITION BY " id_cell …" at bounding box center [494, 185] width 602 height 254
drag, startPoint x: 226, startPoint y: 156, endPoint x: 260, endPoint y: 155, distance: 34.4
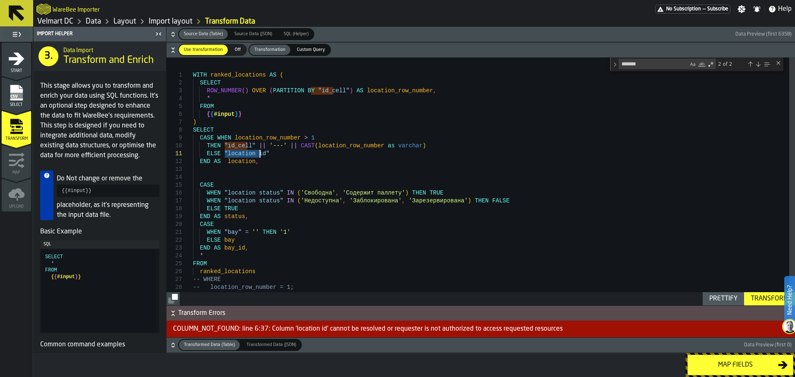
click at [260, 155] on div "WITH ranked_locations AS ( SELECT ROW_NUMBER ( ) OVER ( PARTITION BY " id_cell …" at bounding box center [494, 185] width 602 height 254
click at [305, 216] on div "WITH ranked_locations AS ( SELECT ROW_NUMBER ( ) OVER ( PARTITION BY " id_cell …" at bounding box center [494, 185] width 602 height 254
type textarea "**********"
click at [763, 300] on div "Transform" at bounding box center [770, 299] width 44 height 10
click at [18, 96] on rect "menu Select" at bounding box center [16, 96] width 12 height 6
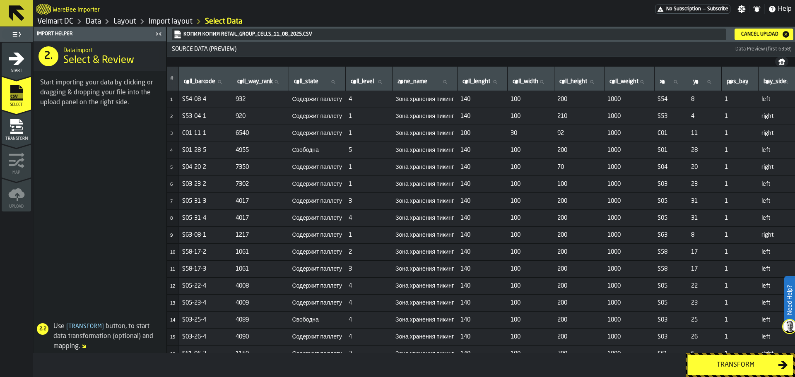
click at [314, 77] on label "cell_state cell_state" at bounding box center [317, 82] width 50 height 11
click at [314, 77] on input "cell_state cell_state" at bounding box center [317, 82] width 50 height 11
click at [314, 78] on input "cell_state cell_state" at bounding box center [317, 82] width 50 height 11
type input "**"
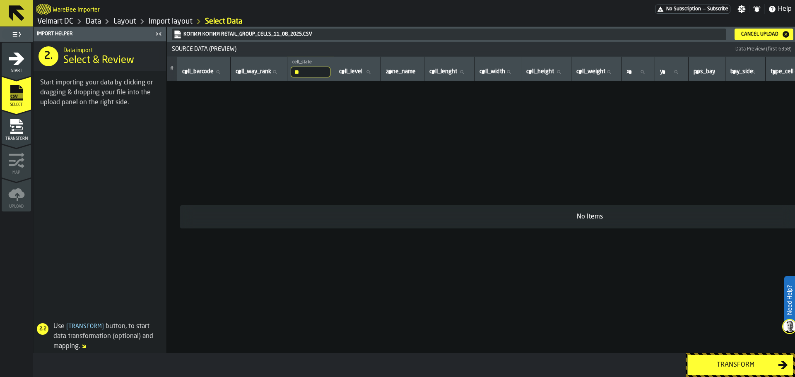
click at [312, 73] on input "**" at bounding box center [311, 72] width 40 height 11
type input "*"
click at [320, 128] on td "No Items" at bounding box center [590, 217] width 846 height 272
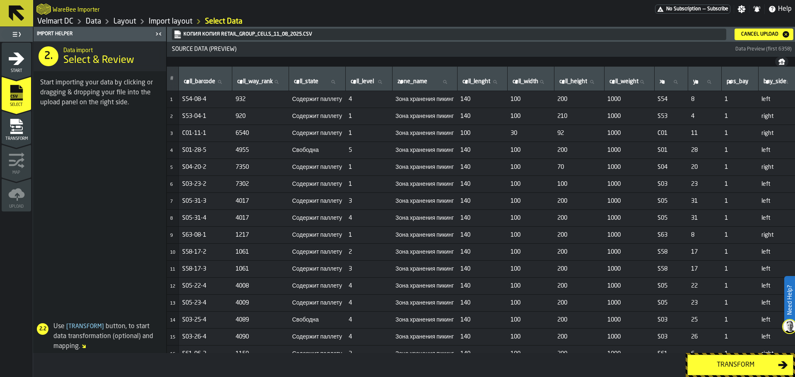
drag, startPoint x: 311, startPoint y: 83, endPoint x: 307, endPoint y: 79, distance: 5.3
click at [307, 79] on label "cell_state cell_state" at bounding box center [317, 82] width 50 height 11
click at [307, 79] on input "cell_state cell_state" at bounding box center [317, 82] width 50 height 11
click at [309, 78] on span "cell_state" at bounding box center [306, 81] width 24 height 7
click at [309, 77] on input "cell_state cell_state" at bounding box center [317, 82] width 50 height 11
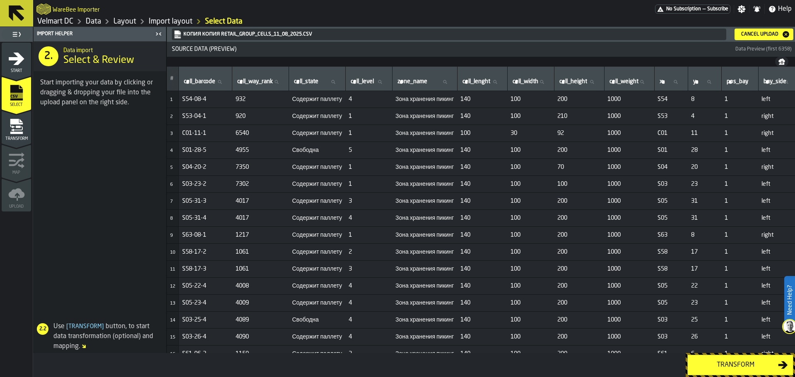
click at [309, 78] on span "cell_state" at bounding box center [306, 81] width 24 height 7
click at [309, 77] on input "cell_state cell_state" at bounding box center [317, 82] width 50 height 11
click at [309, 78] on span "cell_state" at bounding box center [306, 81] width 24 height 7
click at [309, 77] on input "cell_state cell_state" at bounding box center [317, 82] width 50 height 11
click at [309, 78] on span "cell_state" at bounding box center [306, 81] width 24 height 7
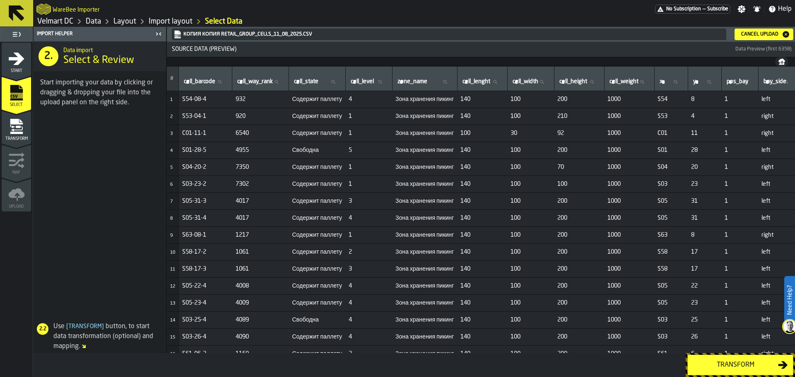
click at [309, 77] on input "cell_state cell_state" at bounding box center [317, 82] width 50 height 11
click at [309, 78] on span "cell_state" at bounding box center [306, 81] width 24 height 7
click at [309, 77] on input "cell_state cell_state" at bounding box center [317, 82] width 50 height 11
drag, startPoint x: 310, startPoint y: 70, endPoint x: 322, endPoint y: 71, distance: 12.1
click at [322, 71] on div "cell_state cell_state" at bounding box center [317, 78] width 50 height 17
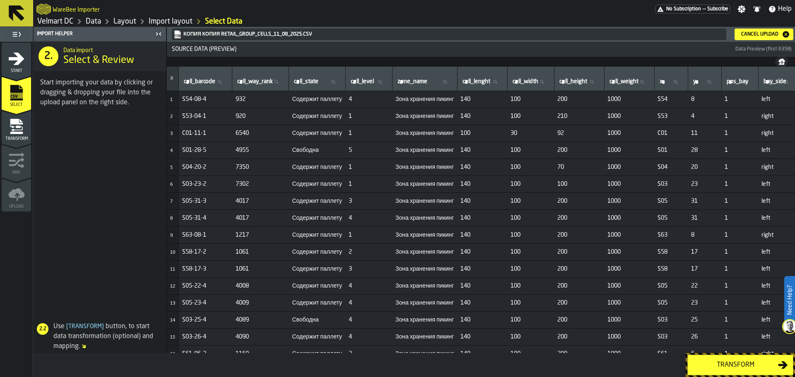
click at [326, 73] on div "cell_state cell_state" at bounding box center [317, 78] width 50 height 17
drag, startPoint x: 311, startPoint y: 76, endPoint x: 313, endPoint y: 84, distance: 7.9
click at [313, 84] on div "cell_state cell_state" at bounding box center [317, 78] width 50 height 17
drag, startPoint x: 310, startPoint y: 81, endPoint x: 321, endPoint y: 84, distance: 11.3
click at [321, 84] on label "cell_state cell_state" at bounding box center [317, 82] width 50 height 11
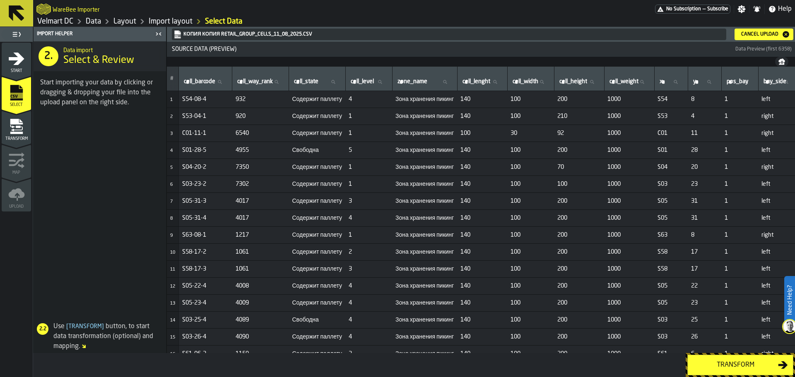
click at [321, 84] on input "cell_state cell_state" at bounding box center [317, 82] width 50 height 11
drag, startPoint x: 313, startPoint y: 80, endPoint x: 321, endPoint y: 85, distance: 10.2
click at [321, 85] on input "cell_state cell_state" at bounding box center [317, 82] width 50 height 11
click at [311, 75] on div "cell_state cell_state" at bounding box center [317, 78] width 50 height 17
click at [10, 128] on icon "menu Transform" at bounding box center [16, 126] width 17 height 17
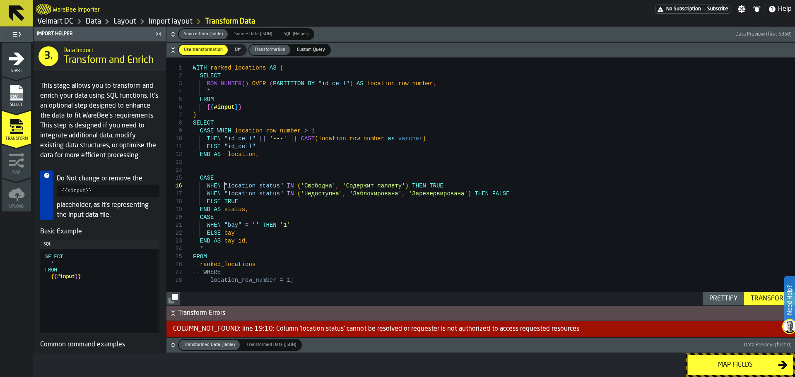
scroll to position [0, 0]
drag, startPoint x: 226, startPoint y: 189, endPoint x: 272, endPoint y: 189, distance: 46.4
click at [272, 189] on div "WITH ranked_locations AS ( SELECT ROW_NUMBER ( ) OVER ( PARTITION BY "id_cell" …" at bounding box center [494, 182] width 602 height 248
drag, startPoint x: 224, startPoint y: 187, endPoint x: 256, endPoint y: 188, distance: 31.5
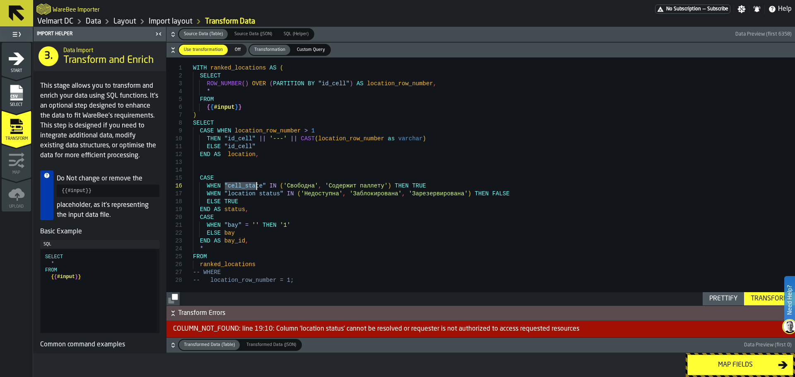
click at [256, 188] on div "WITH ranked_locations AS ( SELECT ROW_NUMBER ( ) OVER ( PARTITION BY "id_cell" …" at bounding box center [494, 182] width 602 height 248
drag, startPoint x: 272, startPoint y: 196, endPoint x: 226, endPoint y: 198, distance: 46.0
click at [226, 198] on div "WITH ranked_locations AS ( SELECT ROW_NUMBER ( ) OVER ( PARTITION BY "id_cell" …" at bounding box center [494, 182] width 602 height 248
type textarea "**********"
click at [753, 299] on div "Transform" at bounding box center [770, 299] width 44 height 10
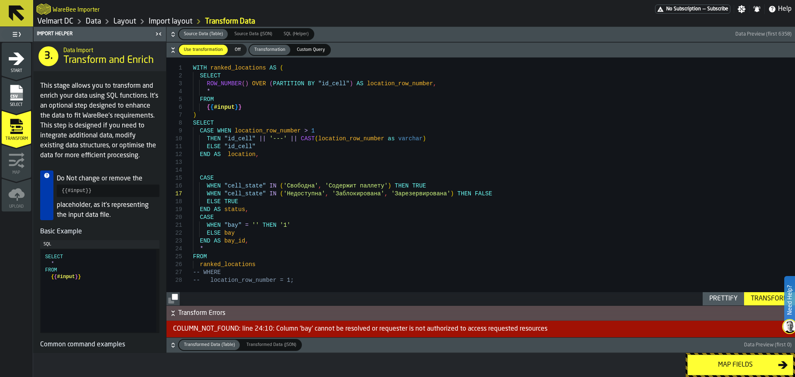
click at [12, 104] on span "Select" at bounding box center [16, 105] width 29 height 5
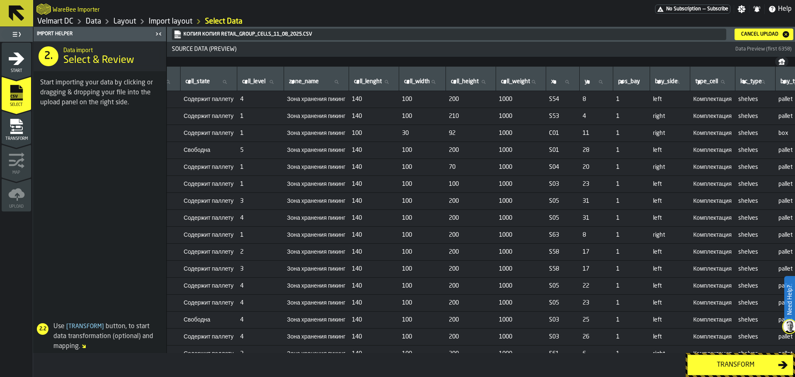
scroll to position [0, 0]
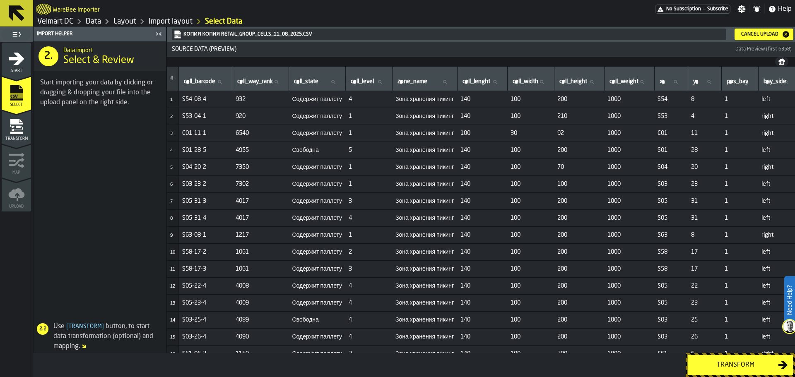
click at [25, 123] on div "Transform" at bounding box center [16, 129] width 29 height 23
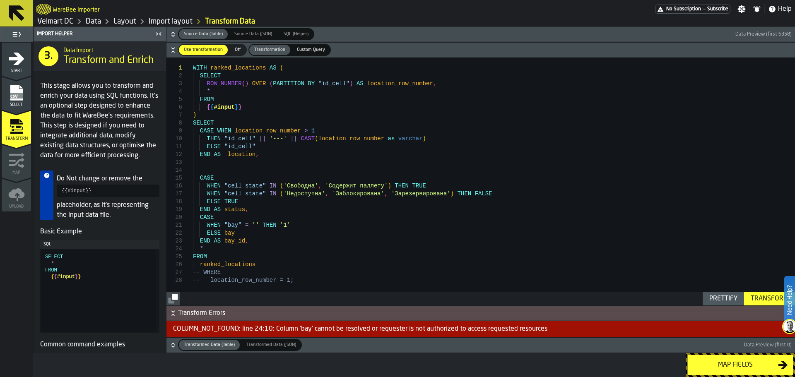
click at [232, 225] on div "WITH ranked_locations AS ( SELECT ROW_NUMBER ( ) OVER ( PARTITION BY "id_cell" …" at bounding box center [494, 182] width 602 height 248
click at [753, 306] on div "Source Data (Table) Source Data (Table) Source Data (JSON) Source Data (JSON) S…" at bounding box center [480, 190] width 629 height 326
click at [754, 301] on div "Transform" at bounding box center [770, 299] width 44 height 10
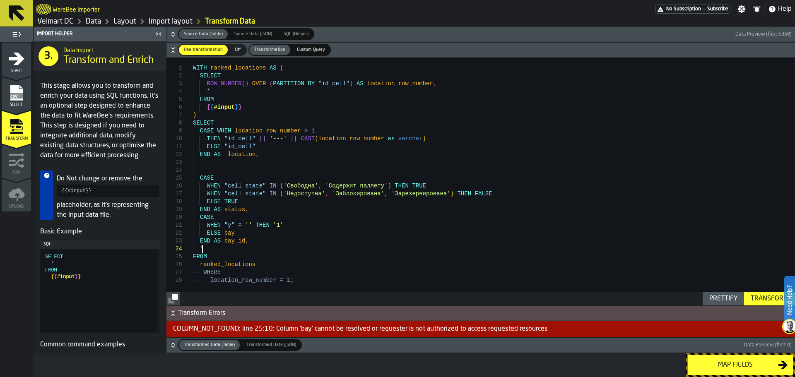
click at [216, 251] on div "WITH ranked_locations AS ( SELECT ROW_NUMBER ( ) OVER ( PARTITION BY "id_cell" …" at bounding box center [494, 182] width 602 height 248
click at [246, 240] on div "WITH ranked_locations AS ( SELECT ROW_NUMBER ( ) OVER ( PARTITION BY "id_cell" …" at bounding box center [494, 182] width 602 height 248
click at [232, 263] on div "WITH ranked_locations AS ( SELECT ROW_NUMBER ( ) OVER ( PARTITION BY "id_cell" …" at bounding box center [494, 182] width 602 height 248
click at [234, 266] on div "WITH ranked_locations AS ( SELECT ROW_NUMBER ( ) OVER ( PARTITION BY "id_cell" …" at bounding box center [494, 182] width 602 height 248
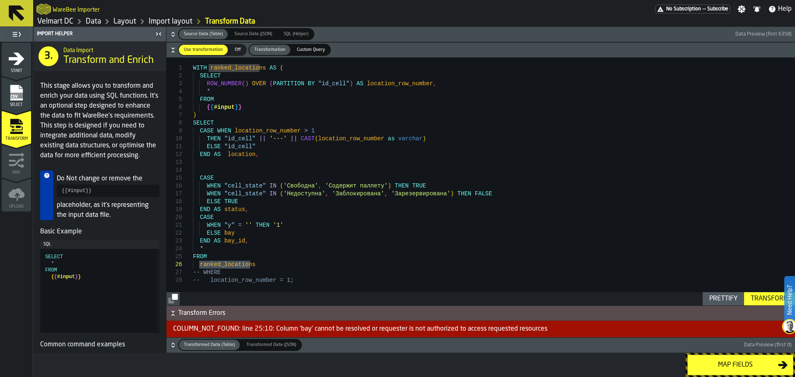
click at [214, 236] on div "WITH ranked_locations AS ( SELECT ROW_NUMBER ( ) OVER ( PARTITION BY "id_cell" …" at bounding box center [494, 182] width 602 height 248
click at [260, 226] on div "WITH ranked_locations AS ( SELECT ROW_NUMBER ( ) OVER ( PARTITION BY "id_cell" …" at bounding box center [494, 182] width 602 height 248
click at [278, 226] on div "WITH ranked_locations AS ( SELECT ROW_NUMBER ( ) OVER ( PARTITION BY "id_cell" …" at bounding box center [494, 182] width 602 height 248
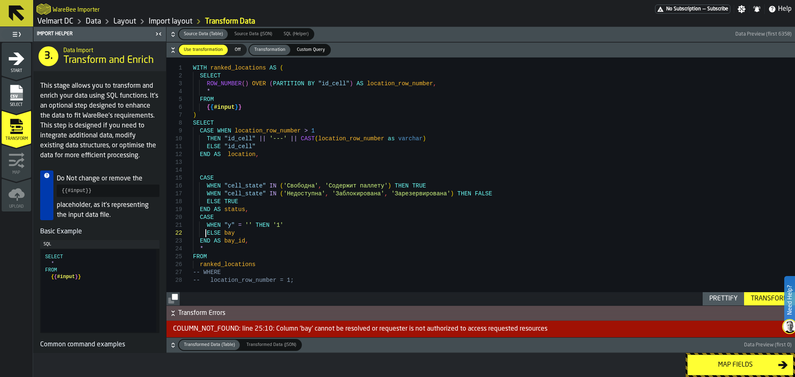
click at [206, 230] on div "WITH ranked_locations AS ( SELECT ROW_NUMBER ( ) OVER ( PARTITION BY "id_cell" …" at bounding box center [494, 182] width 602 height 248
click at [236, 232] on div "WITH ranked_locations AS ( SELECT ROW_NUMBER ( ) OVER ( PARTITION BY "id_cell" …" at bounding box center [494, 182] width 602 height 248
click at [226, 234] on div "WITH ranked_locations AS ( SELECT ROW_NUMBER ( ) OVER ( PARTITION BY "id_cell" …" at bounding box center [494, 182] width 602 height 248
click at [201, 248] on div "WITH ranked_locations AS ( SELECT ROW_NUMBER ( ) OVER ( PARTITION BY "id_cell" …" at bounding box center [494, 182] width 602 height 248
click at [198, 255] on div "WITH ranked_locations AS ( SELECT ROW_NUMBER ( ) OVER ( PARTITION BY "id_cell" …" at bounding box center [494, 182] width 602 height 248
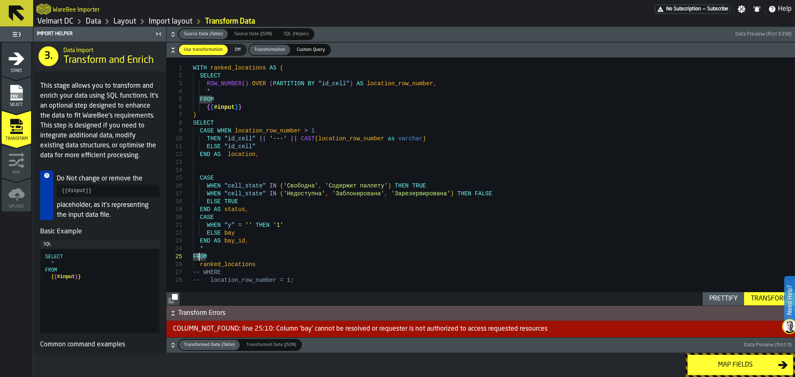
click at [204, 257] on div "WITH ranked_locations AS ( SELECT ROW_NUMBER ( ) OVER ( PARTITION BY "id_cell" …" at bounding box center [494, 182] width 602 height 248
click at [211, 258] on div "WITH ranked_locations AS ( SELECT ROW_NUMBER ( ) OVER ( PARTITION BY "id_cell" …" at bounding box center [494, 182] width 602 height 248
click at [212, 265] on div "WITH ranked_locations AS ( SELECT ROW_NUMBER ( ) OVER ( PARTITION BY "id_cell" …" at bounding box center [494, 182] width 602 height 248
click at [229, 239] on div "WITH ranked_locations AS ( SELECT ROW_NUMBER ( ) OVER ( PARTITION BY "id_cell" …" at bounding box center [494, 182] width 602 height 248
click at [203, 219] on div "WITH ranked_locations AS ( SELECT ROW_NUMBER ( ) OVER ( PARTITION BY "id_cell" …" at bounding box center [494, 182] width 602 height 248
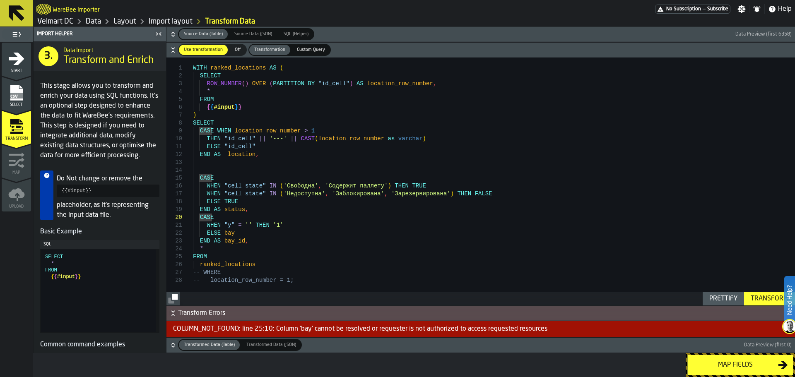
click at [217, 237] on div "WITH ranked_locations AS ( SELECT ROW_NUMBER ( ) OVER ( PARTITION BY "id_cell" …" at bounding box center [494, 182] width 602 height 248
click at [221, 234] on div "WITH ranked_locations AS ( SELECT ROW_NUMBER ( ) OVER ( PARTITION BY "id_cell" …" at bounding box center [494, 182] width 602 height 248
click at [237, 234] on div "WITH ranked_locations AS ( SELECT ROW_NUMBER ( ) OVER ( PARTITION BY "id_cell" …" at bounding box center [494, 182] width 602 height 248
click at [222, 234] on div "WITH ranked_locations AS ( SELECT ROW_NUMBER ( ) OVER ( PARTITION BY "id_cell" …" at bounding box center [494, 182] width 602 height 248
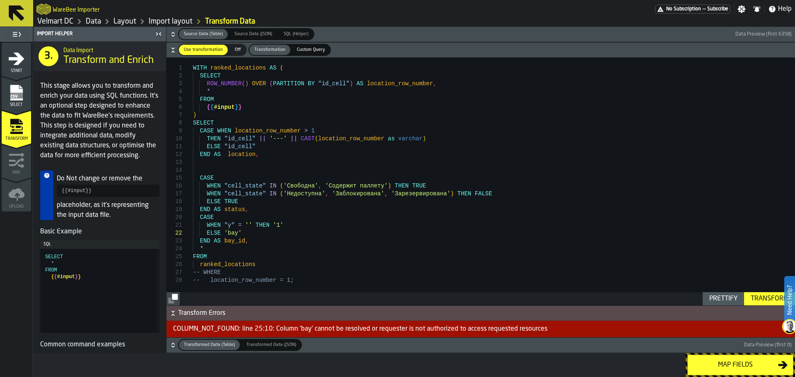
type textarea "**********"
click at [753, 301] on div "Transform" at bounding box center [770, 299] width 44 height 10
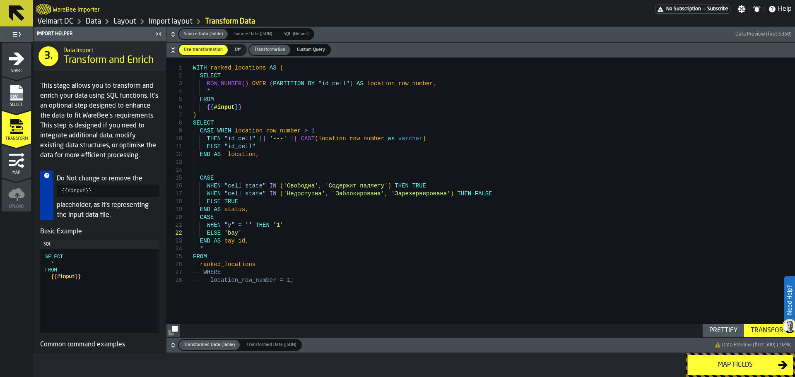
click at [721, 370] on button "Map fields" at bounding box center [740, 365] width 106 height 21
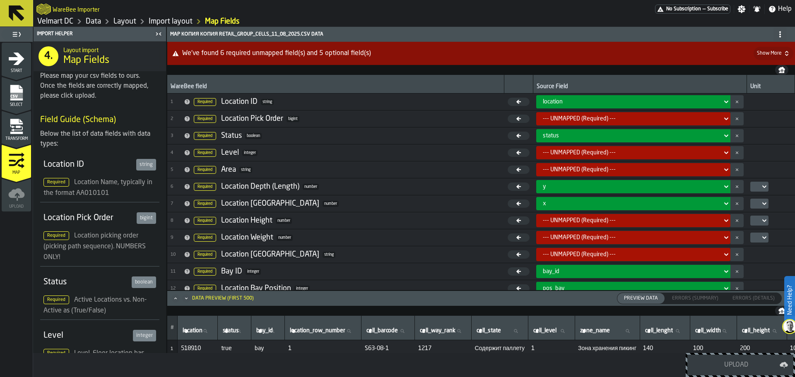
click at [559, 117] on div "--- UNMAPPED (Required) ---" at bounding box center [631, 119] width 176 height 7
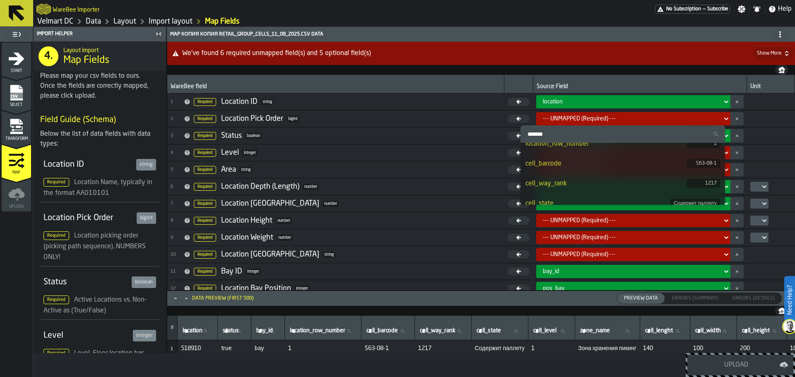
scroll to position [83, 0]
click at [577, 170] on div "cell_way_rank" at bounding box center [607, 169] width 162 height 10
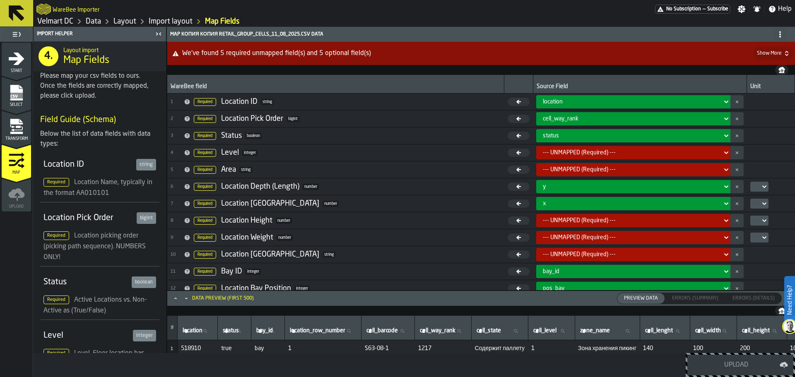
click at [556, 135] on div "status" at bounding box center [631, 136] width 176 height 7
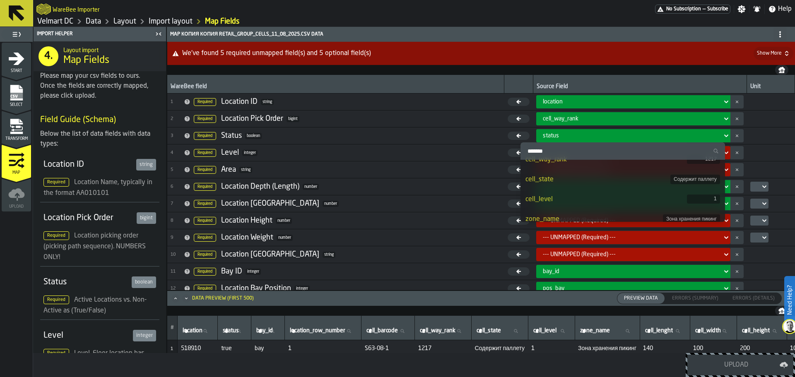
scroll to position [124, 0]
click at [567, 169] on div "cell_state" at bounding box center [598, 165] width 145 height 10
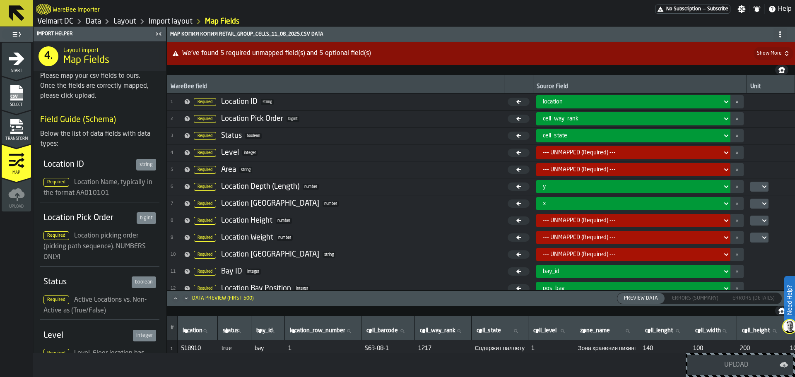
click at [550, 102] on div "location" at bounding box center [631, 102] width 176 height 7
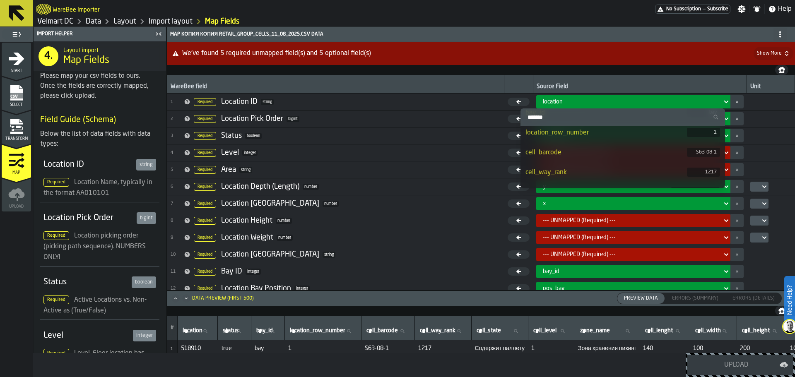
scroll to position [0, 0]
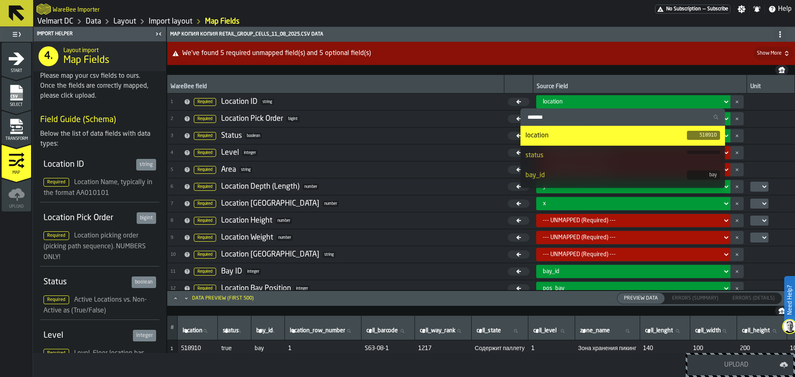
click at [559, 139] on div "location" at bounding box center [607, 136] width 162 height 10
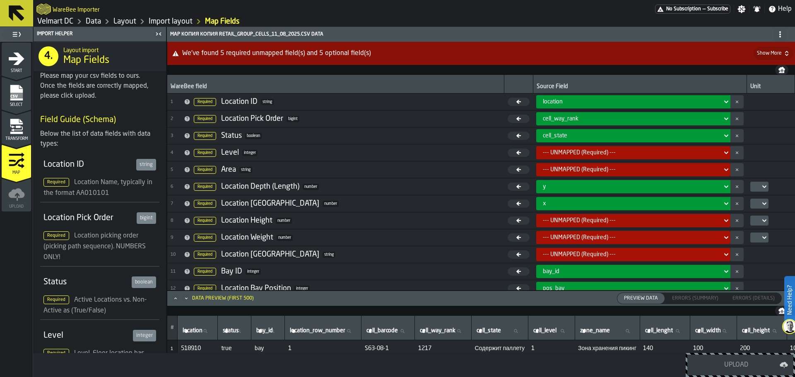
click at [568, 152] on div "--- UNMAPPED (Required) ---" at bounding box center [631, 153] width 176 height 7
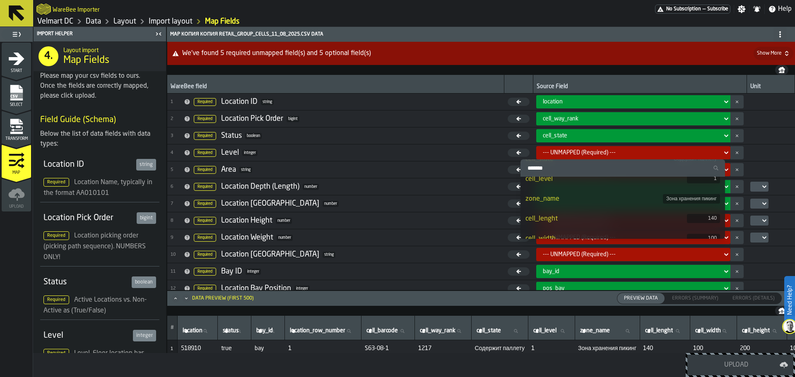
scroll to position [105, 0]
click at [580, 220] on div "cell_level" at bounding box center [607, 221] width 162 height 10
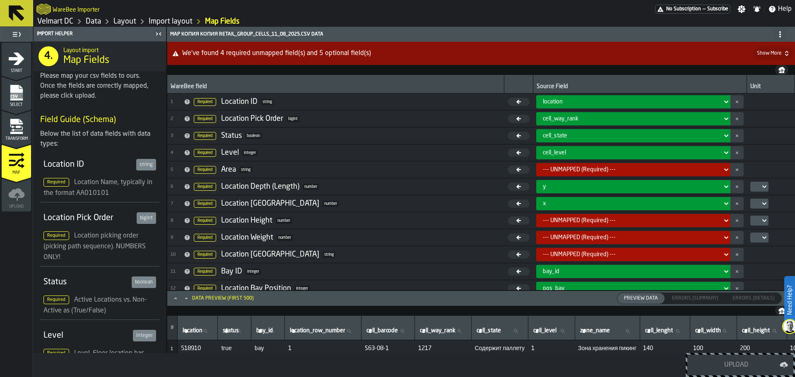
click at [591, 166] on div "--- UNMAPPED (Required) ---" at bounding box center [631, 170] width 183 height 10
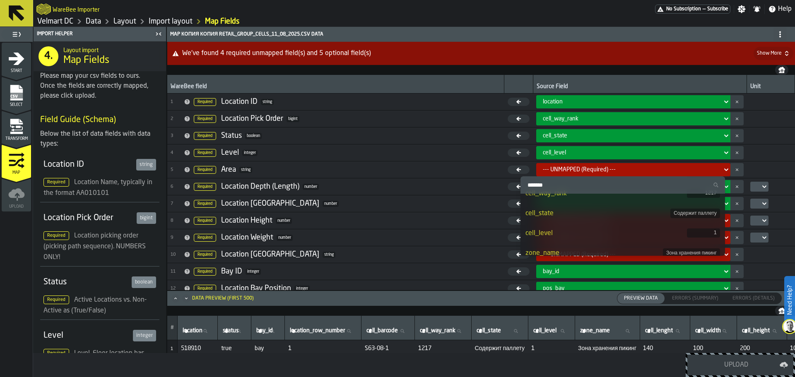
scroll to position [124, 0]
click at [569, 234] on div "zone_name" at bounding box center [594, 239] width 137 height 10
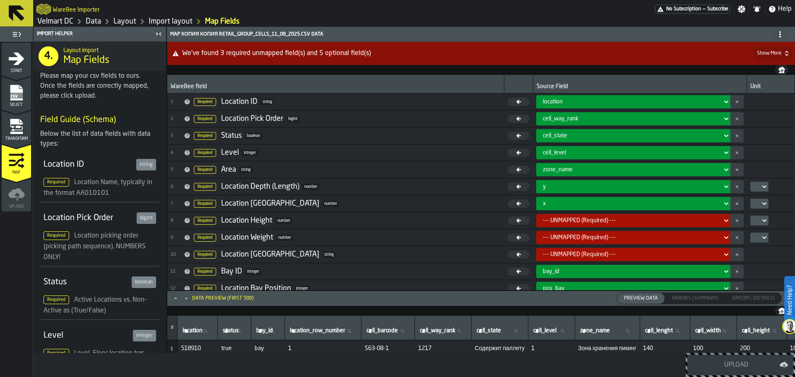
click at [572, 186] on div "y" at bounding box center [631, 186] width 176 height 7
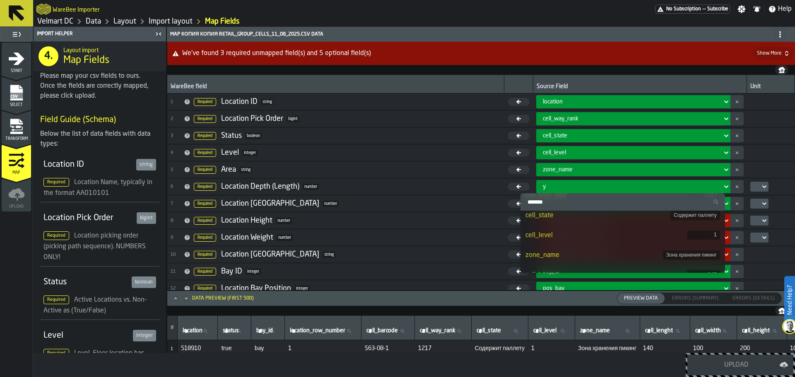
scroll to position [166, 0]
click at [586, 236] on div "cell_lenght" at bounding box center [607, 234] width 162 height 10
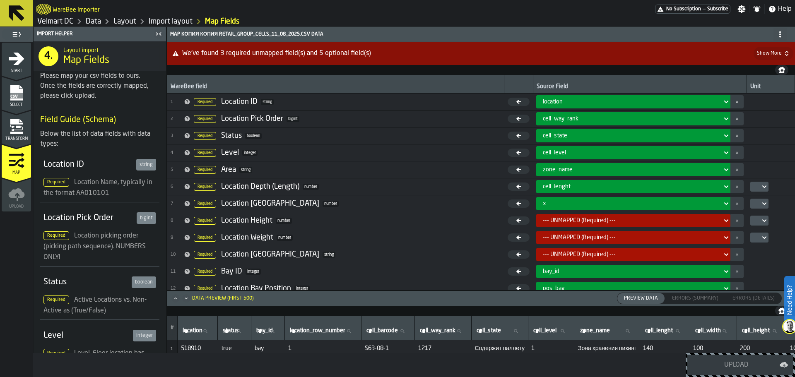
click at [561, 201] on div "x" at bounding box center [631, 203] width 176 height 7
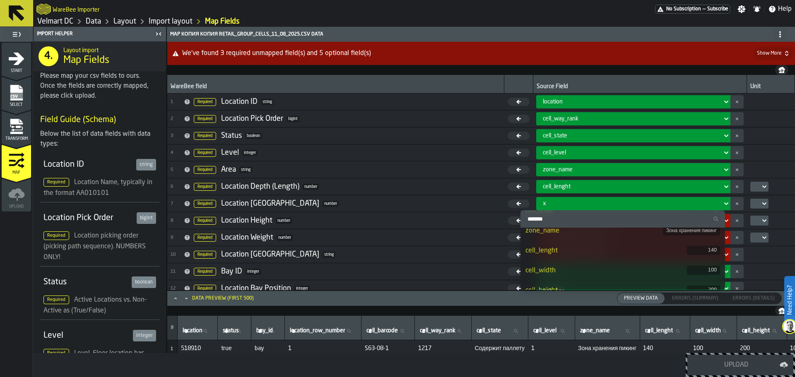
scroll to position [207, 0]
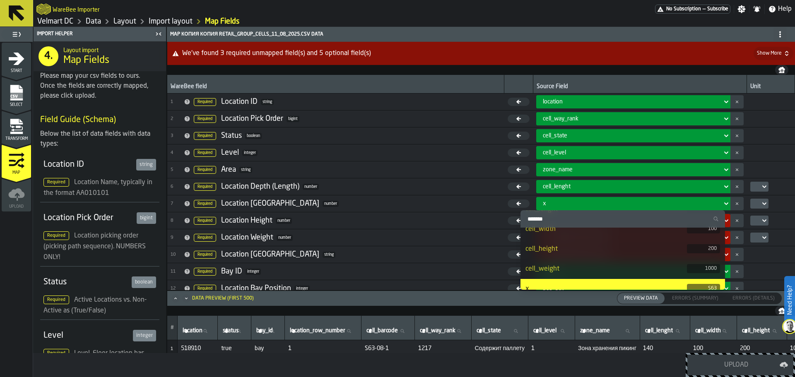
click at [557, 233] on div "cell_width" at bounding box center [607, 229] width 162 height 10
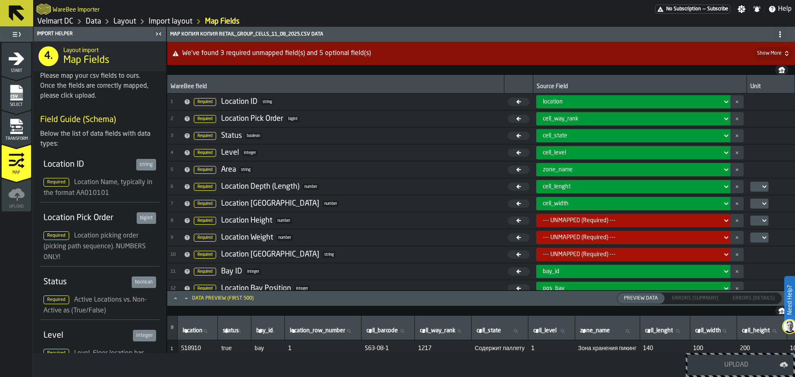
scroll to position [41, 0]
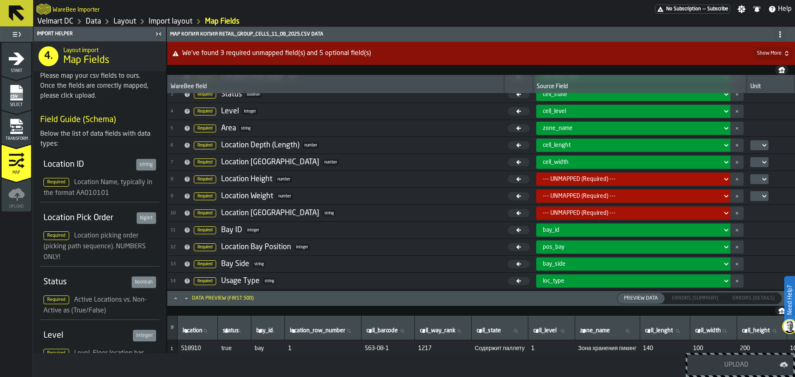
click at [557, 178] on div "--- UNMAPPED (Required) ---" at bounding box center [631, 179] width 176 height 7
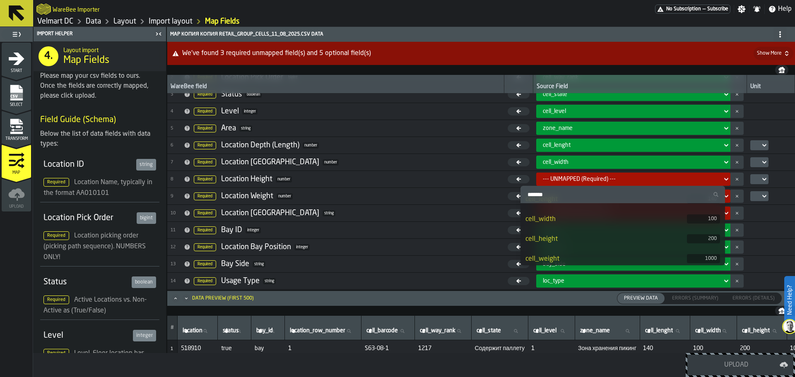
scroll to position [207, 0]
click at [573, 228] on div "cell_height" at bounding box center [607, 225] width 162 height 10
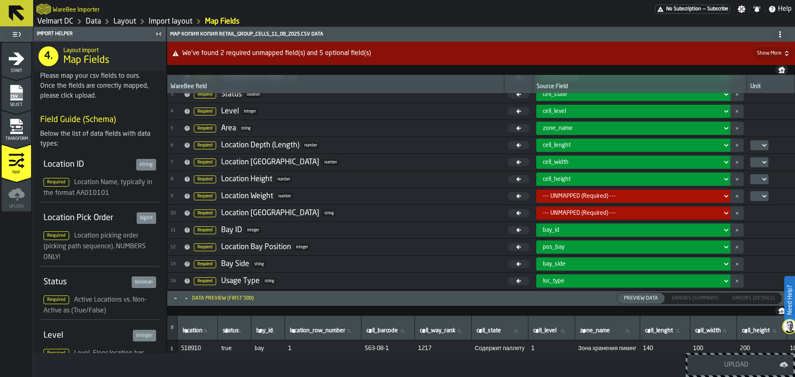
click at [547, 195] on div "--- UNMAPPED (Required) ---" at bounding box center [631, 196] width 176 height 7
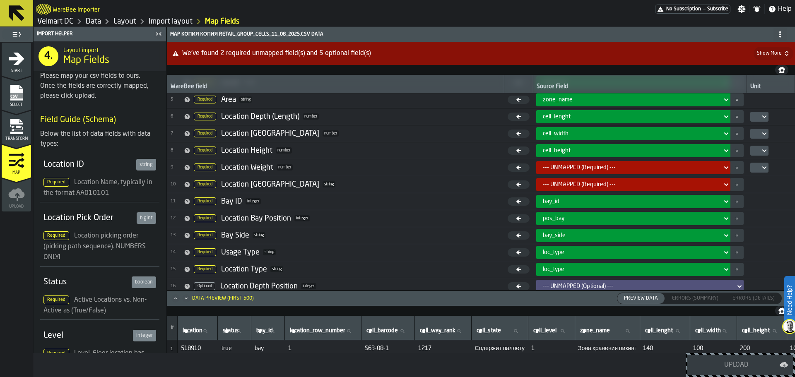
scroll to position [83, 0]
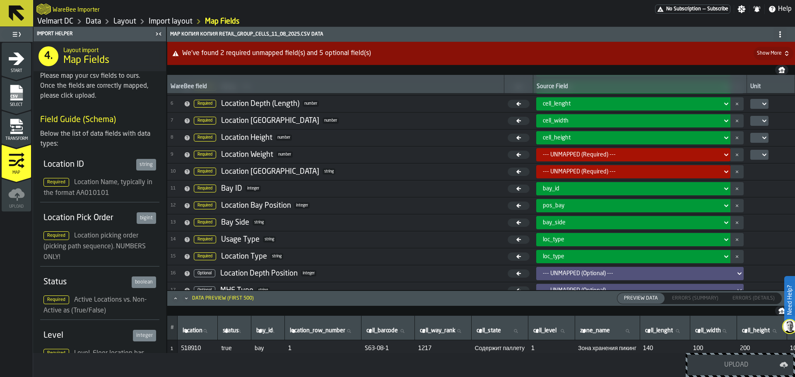
click at [543, 152] on div "--- UNMAPPED (Required) ---" at bounding box center [631, 155] width 176 height 7
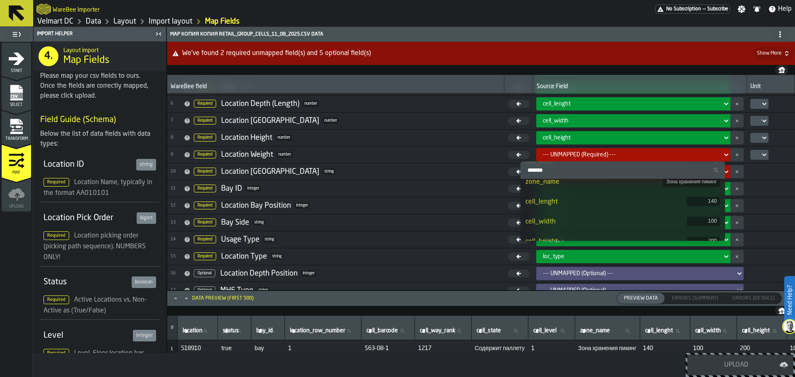
scroll to position [207, 0]
click at [574, 215] on div "cell_weight" at bounding box center [607, 220] width 162 height 10
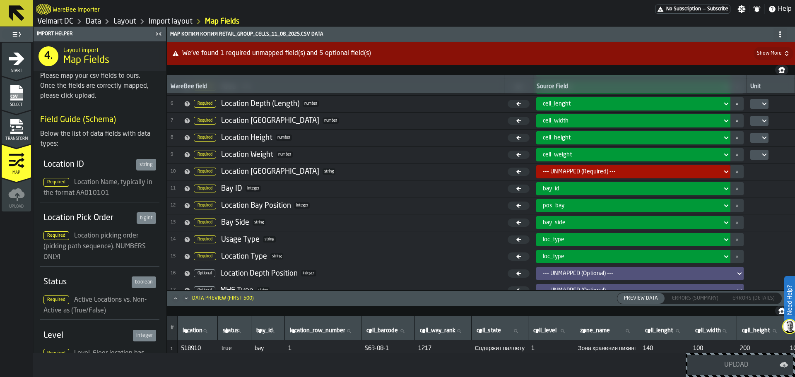
click at [553, 174] on div "--- UNMAPPED (Required) ---" at bounding box center [631, 172] width 176 height 7
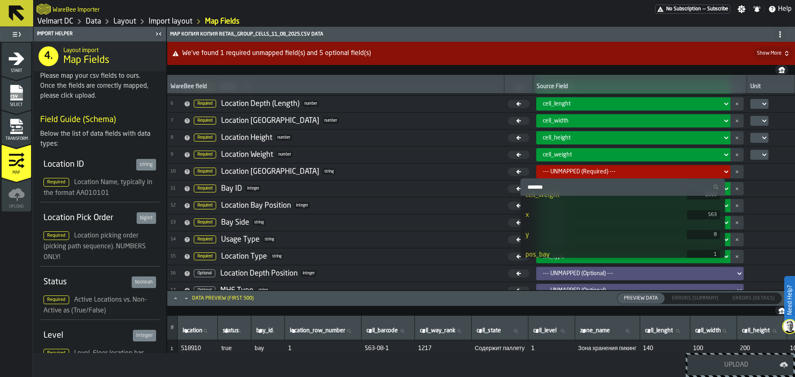
scroll to position [248, 0]
click at [550, 221] on li "x S63" at bounding box center [623, 216] width 205 height 20
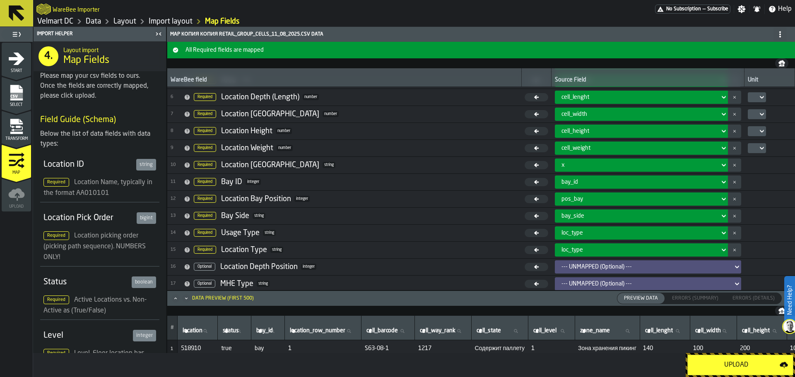
click at [562, 183] on span "bay_id" at bounding box center [570, 182] width 17 height 7
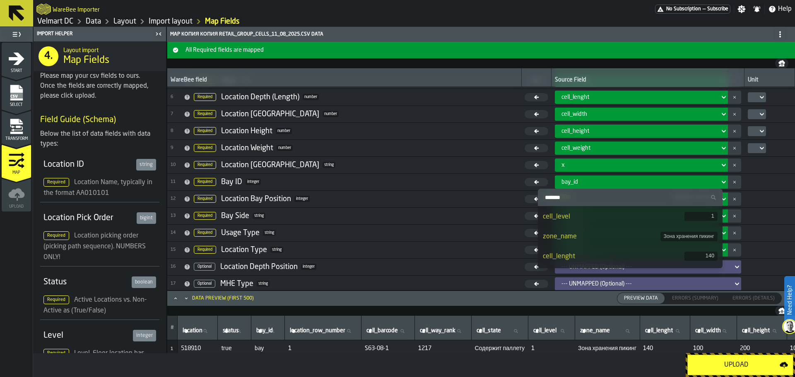
scroll to position [124, 0]
click at [565, 184] on div "bay_id" at bounding box center [639, 182] width 155 height 7
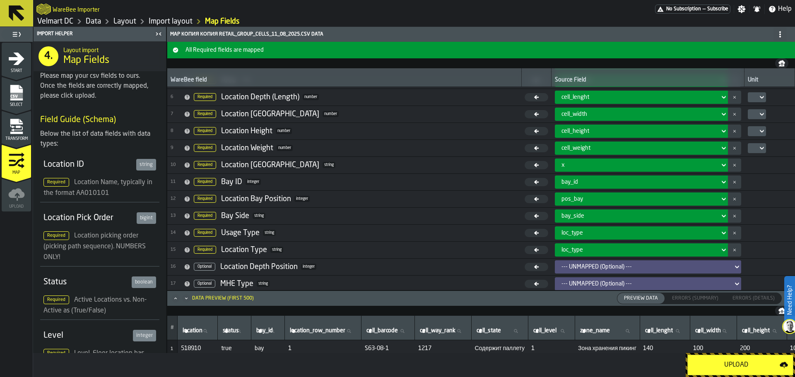
click at [574, 234] on div "loc_type" at bounding box center [639, 233] width 155 height 7
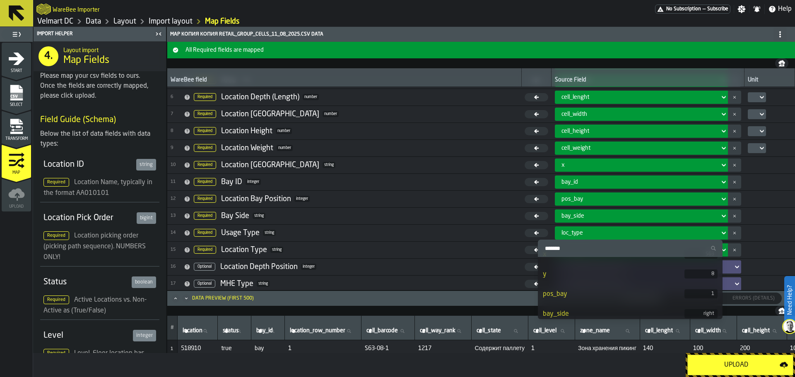
scroll to position [312, 0]
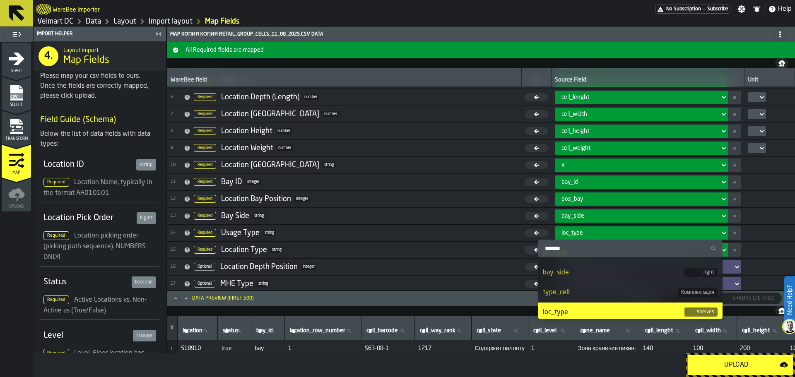
click at [592, 292] on div "type_cell" at bounding box center [610, 293] width 135 height 10
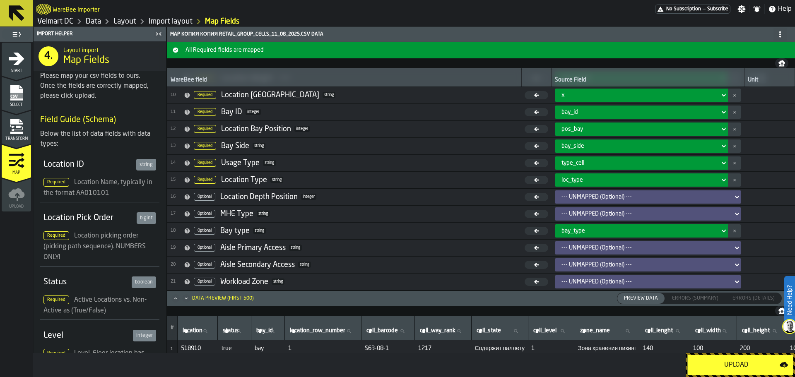
scroll to position [153, 0]
click at [717, 363] on div "Upload" at bounding box center [736, 365] width 87 height 10
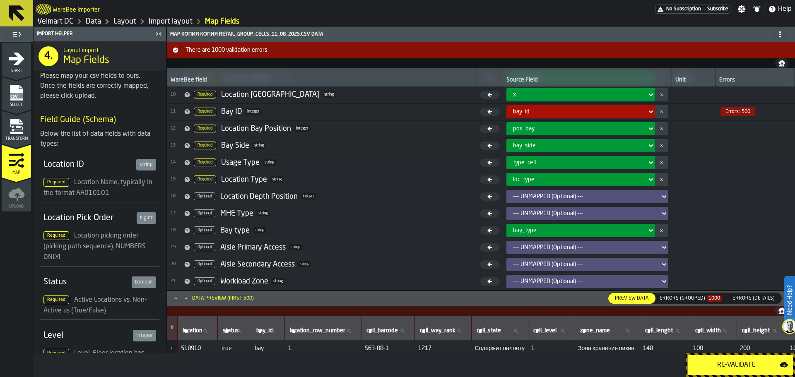
click at [513, 115] on div "bay_id" at bounding box center [578, 112] width 130 height 7
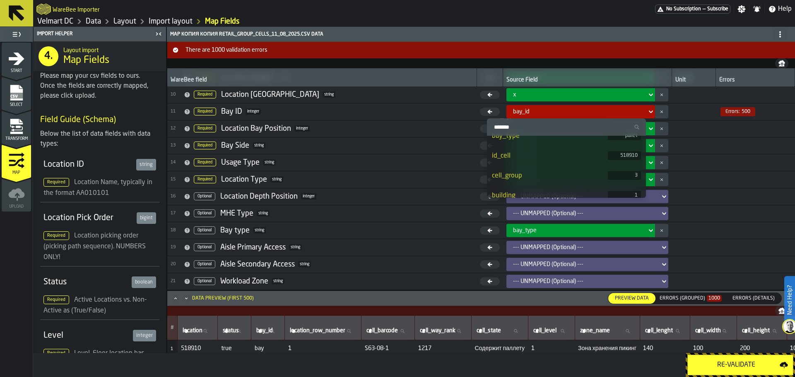
scroll to position [395, 0]
click at [520, 150] on div "id_cell" at bounding box center [550, 148] width 116 height 10
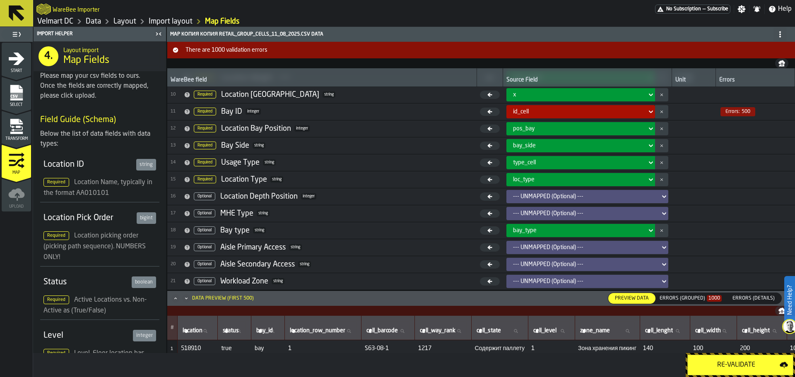
drag, startPoint x: 729, startPoint y: 366, endPoint x: 723, endPoint y: 359, distance: 9.1
click at [729, 366] on div "Re-Validate" at bounding box center [736, 365] width 87 height 10
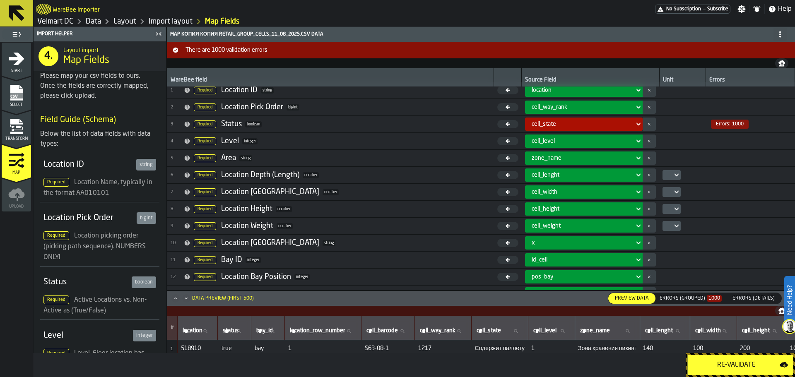
scroll to position [0, 0]
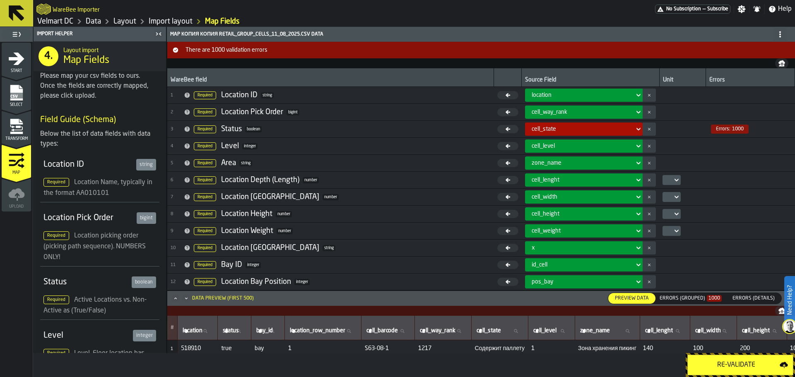
click at [532, 132] on span "cell_state" at bounding box center [544, 129] width 24 height 7
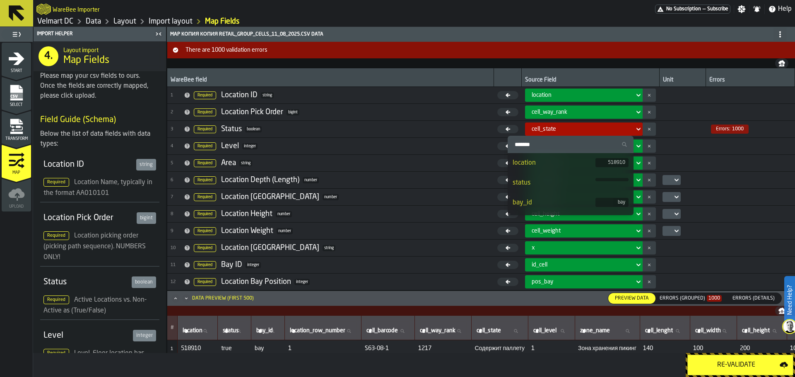
click at [547, 185] on div "status" at bounding box center [554, 183] width 83 height 10
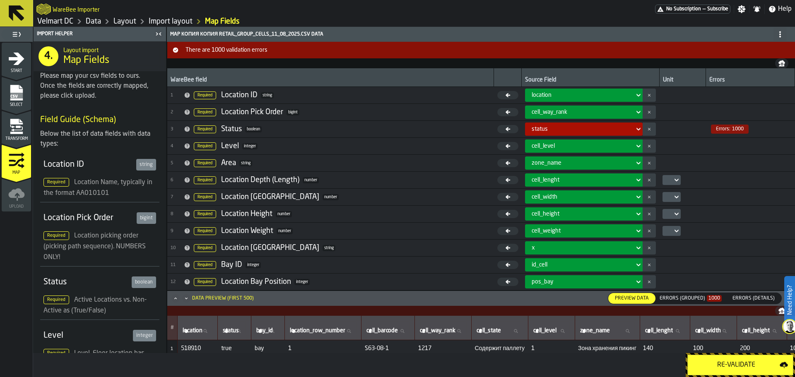
click at [733, 367] on div "Re-Validate" at bounding box center [736, 365] width 87 height 10
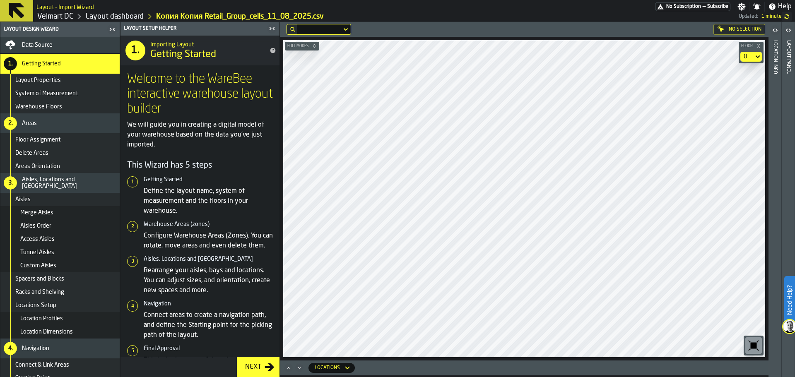
click at [275, 163] on main "Layout Design Wizard Data Source 1. Getting Started Layout Properties System of…" at bounding box center [397, 199] width 795 height 355
click at [748, 57] on div "0" at bounding box center [747, 56] width 7 height 7
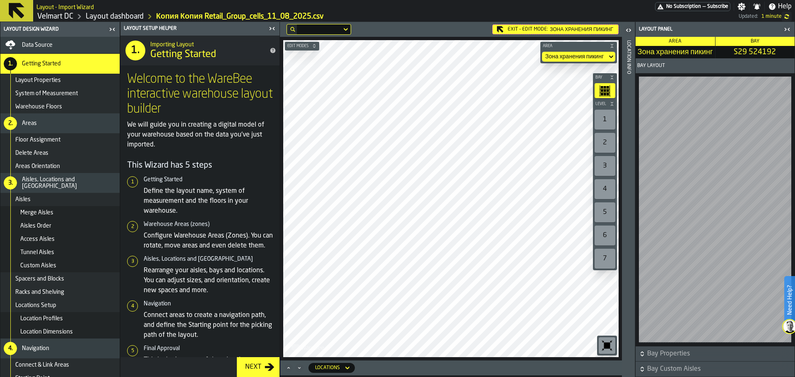
click at [605, 142] on div "2" at bounding box center [605, 143] width 21 height 20
click at [607, 260] on div "7" at bounding box center [605, 259] width 21 height 20
click at [608, 234] on div "6" at bounding box center [605, 236] width 21 height 20
click at [608, 212] on div "5" at bounding box center [605, 213] width 21 height 20
click at [606, 195] on div "4" at bounding box center [605, 189] width 21 height 20
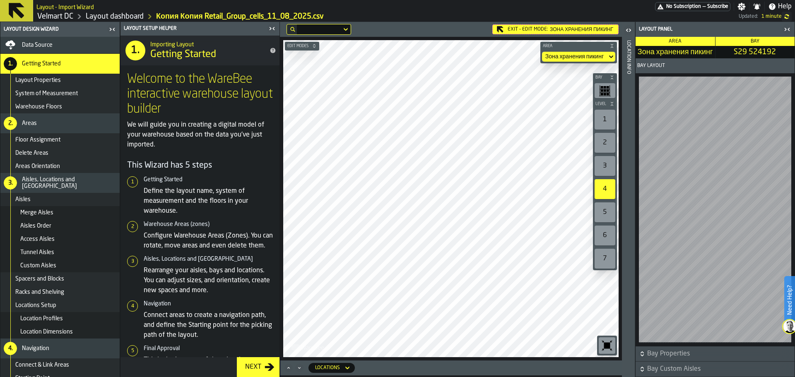
click at [606, 168] on div "3" at bounding box center [605, 166] width 21 height 20
click at [608, 142] on div "2" at bounding box center [605, 143] width 21 height 20
click at [607, 124] on div "1" at bounding box center [605, 120] width 21 height 20
click at [607, 125] on div "1" at bounding box center [605, 120] width 21 height 20
click at [604, 94] on rect "button-toolbar-undefined" at bounding box center [605, 94] width 2 height 2
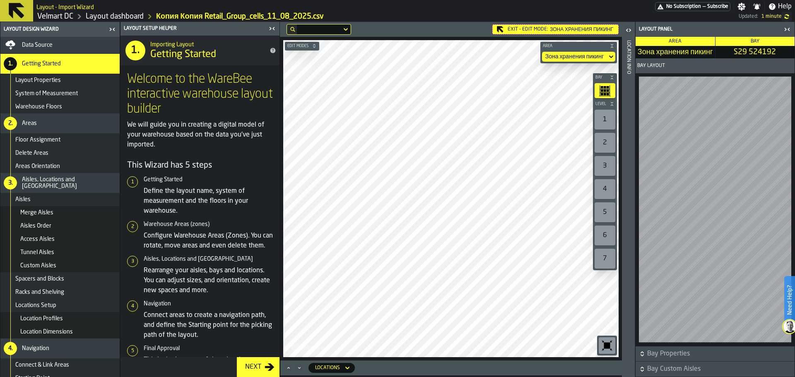
click at [611, 104] on icon "button-" at bounding box center [612, 103] width 5 height 5
